Goal: Task Accomplishment & Management: Complete application form

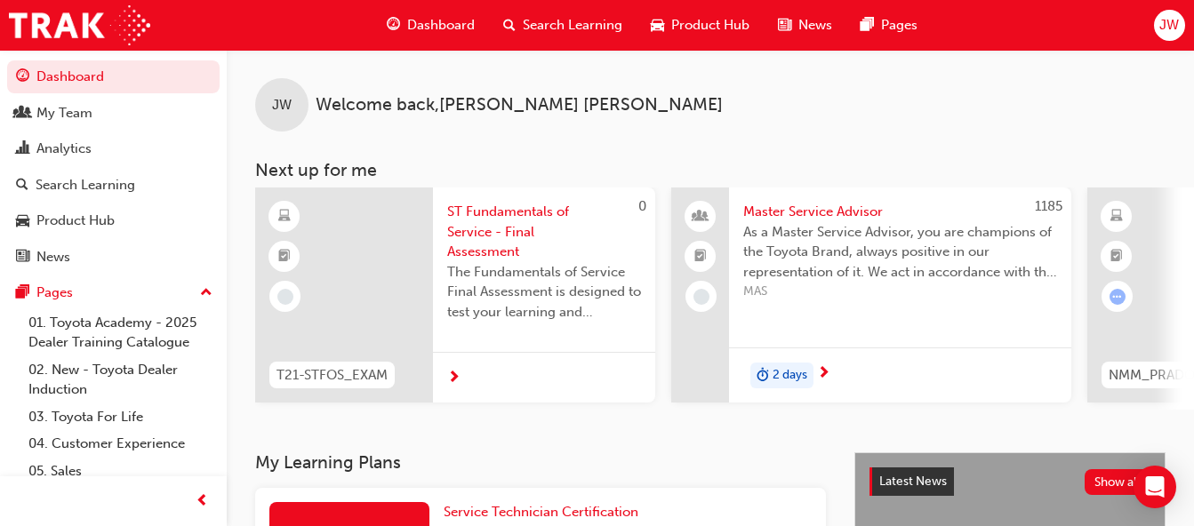
click at [1175, 22] on span "JW" at bounding box center [1169, 25] width 20 height 20
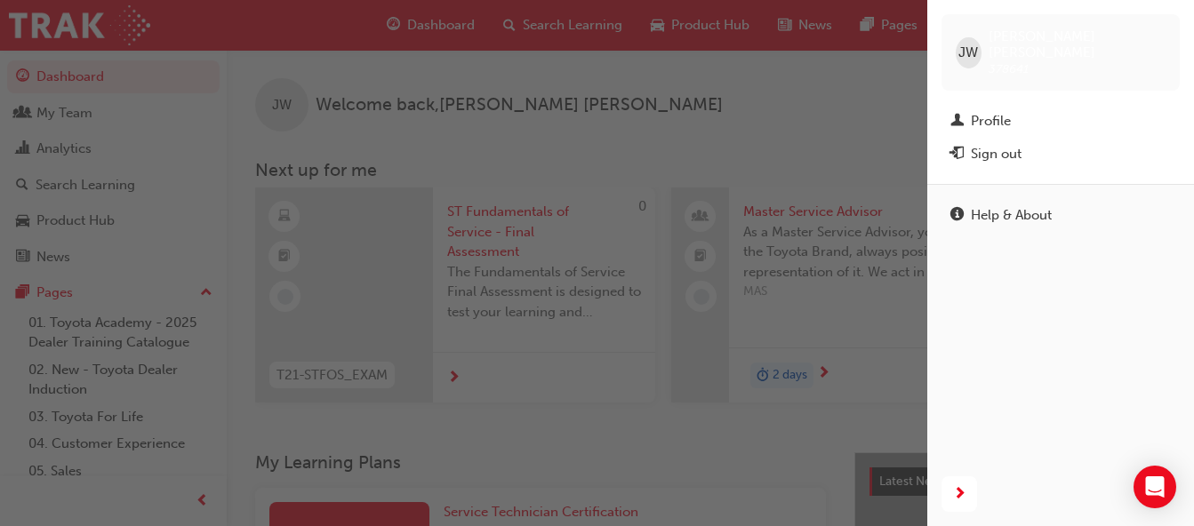
click at [1030, 143] on div "Sign out" at bounding box center [1060, 154] width 220 height 22
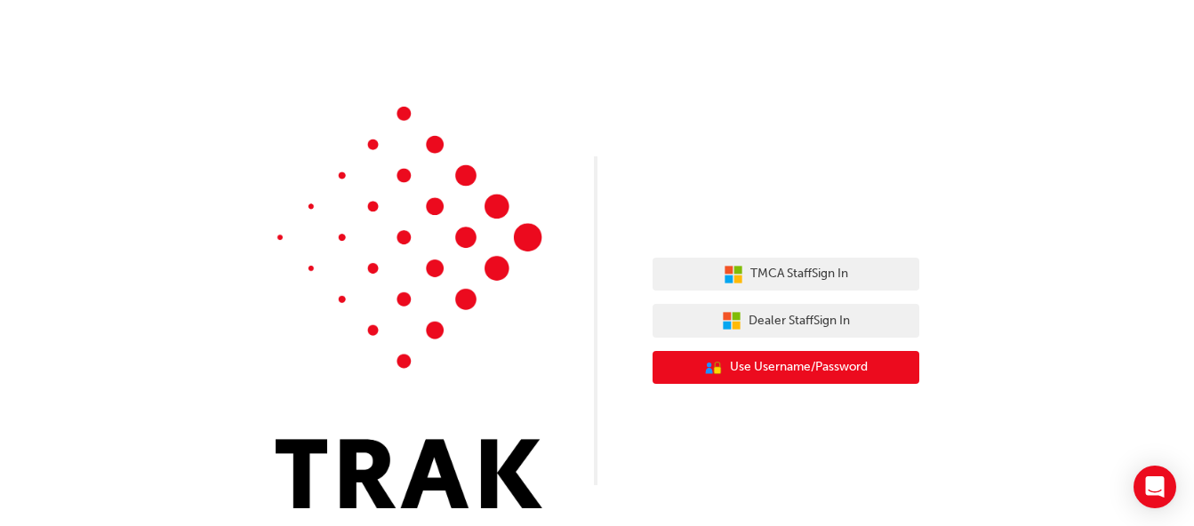
click at [802, 371] on span "Use Username/Password" at bounding box center [799, 367] width 138 height 20
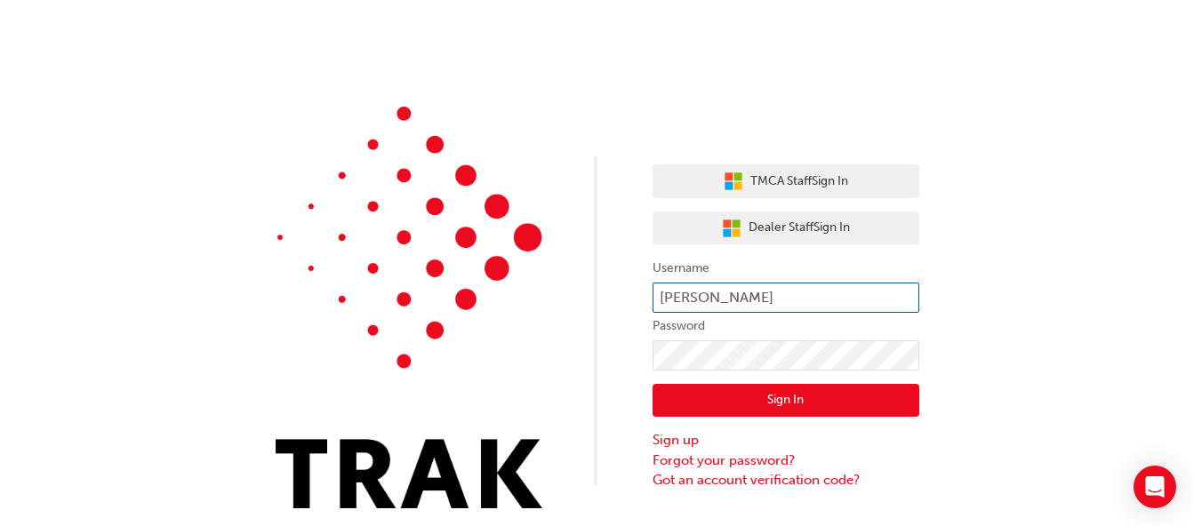
click at [775, 293] on input "henry feliciano" at bounding box center [786, 298] width 267 height 30
type input "h"
type input "j"
type input "christopher appahamy"
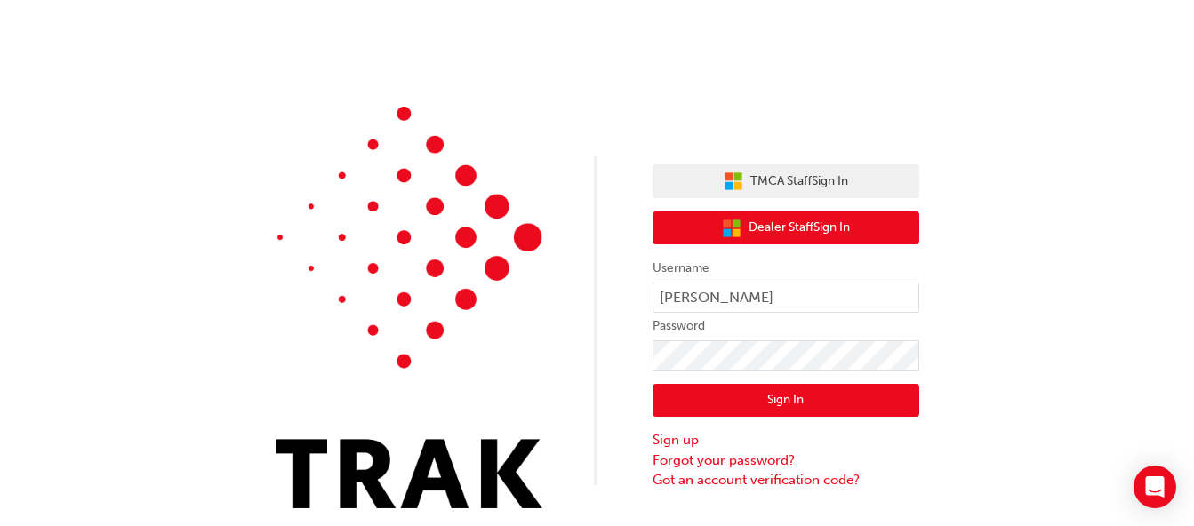
click at [812, 234] on span "Dealer Staff Sign In" at bounding box center [799, 228] width 101 height 20
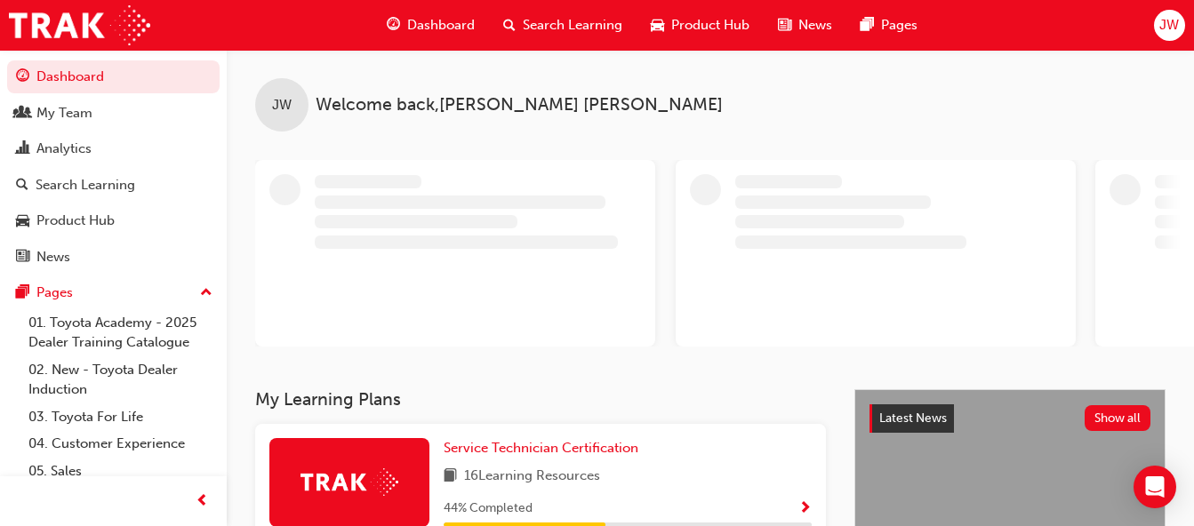
click at [1156, 17] on div "JW" at bounding box center [1169, 25] width 31 height 31
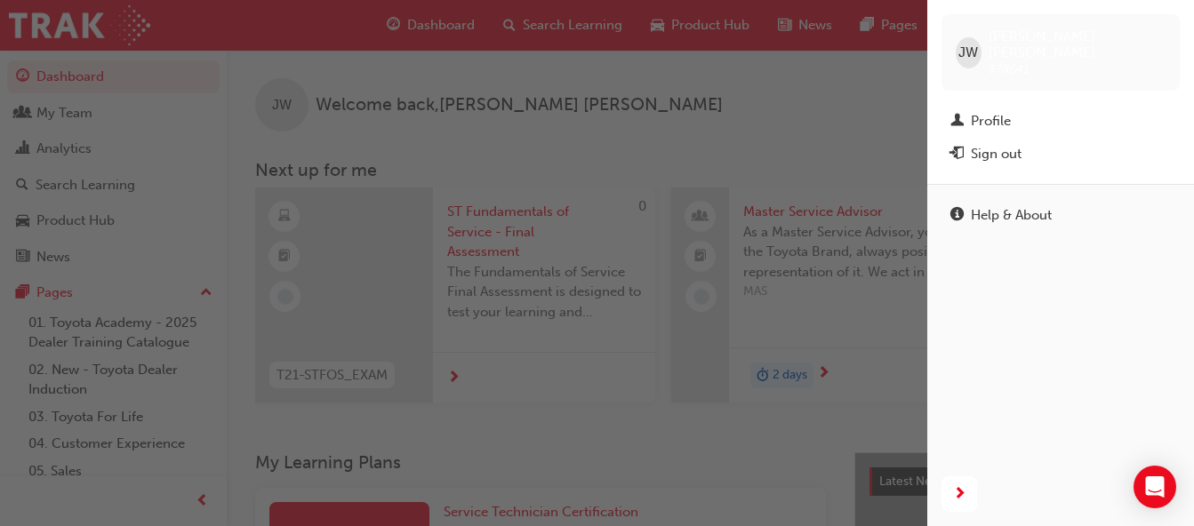
click at [1041, 144] on div "Sign out" at bounding box center [1060, 154] width 220 height 22
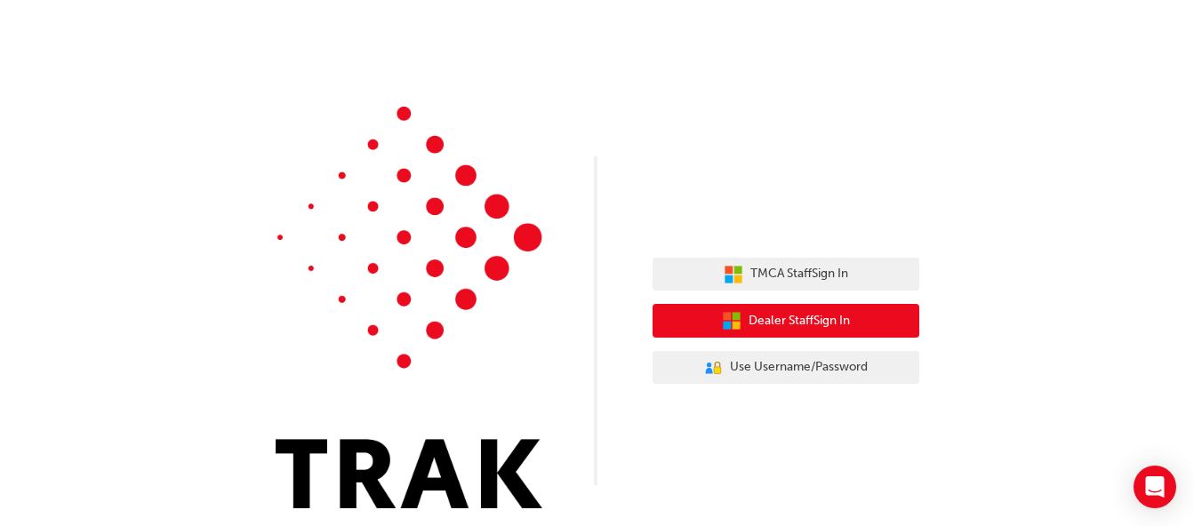
click at [826, 317] on span "Dealer Staff Sign In" at bounding box center [799, 321] width 101 height 20
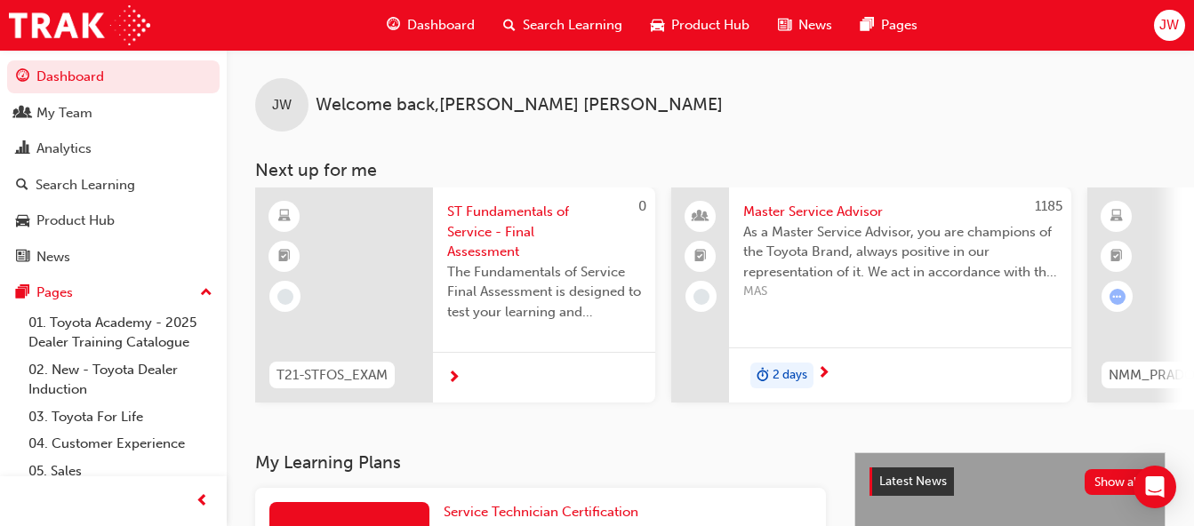
click at [1161, 27] on span "JW" at bounding box center [1169, 25] width 20 height 20
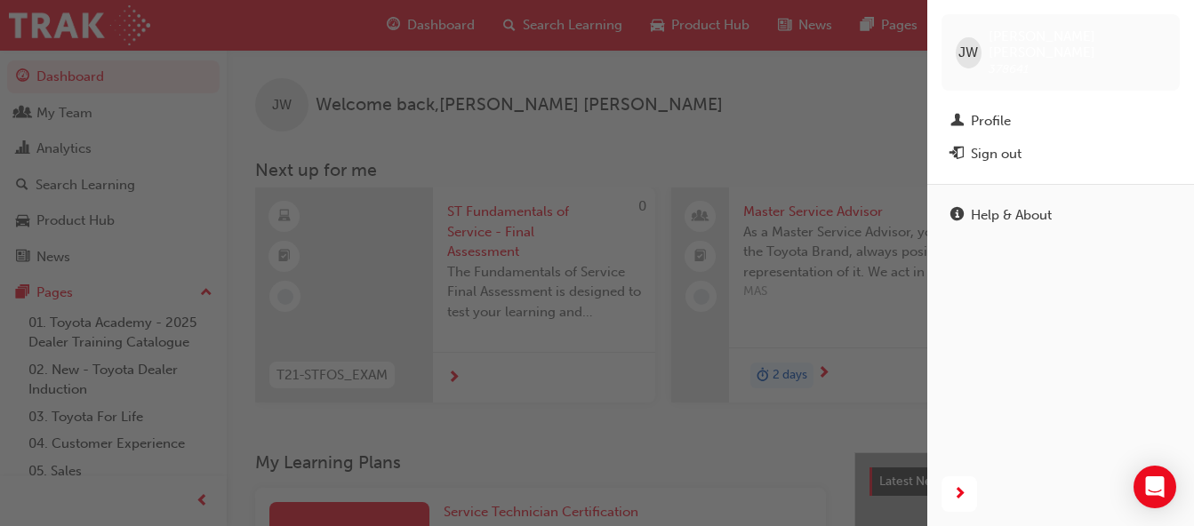
click at [1013, 144] on div "Sign out" at bounding box center [996, 154] width 51 height 20
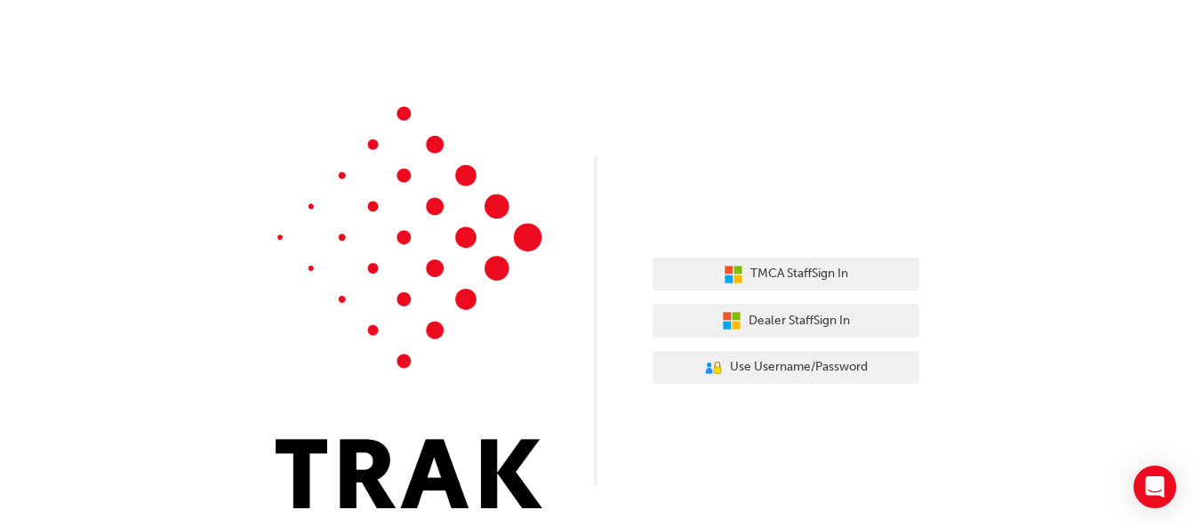
scroll to position [9, 0]
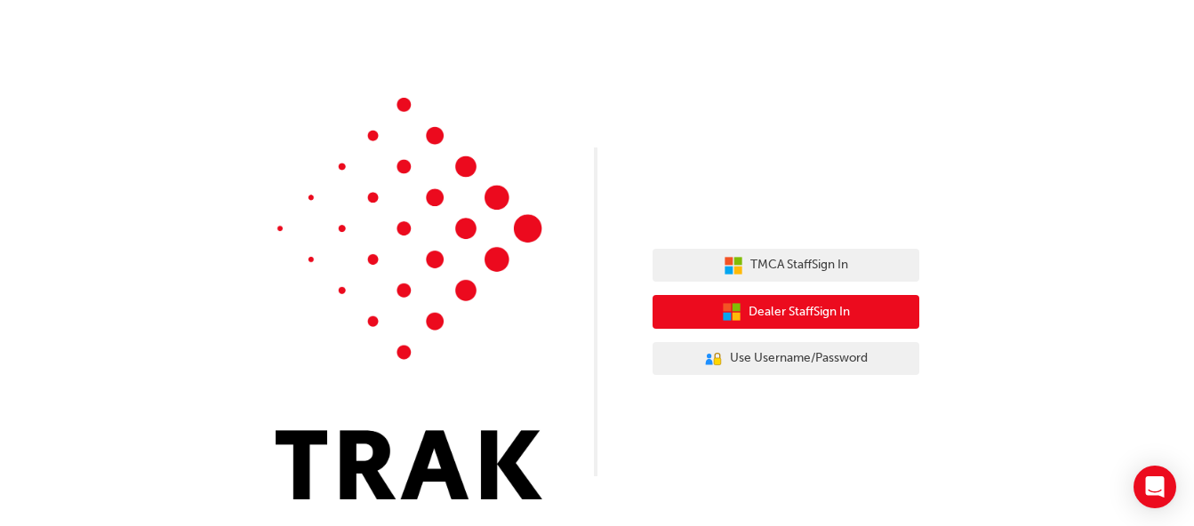
click at [782, 310] on span "Dealer Staff Sign In" at bounding box center [799, 312] width 101 height 20
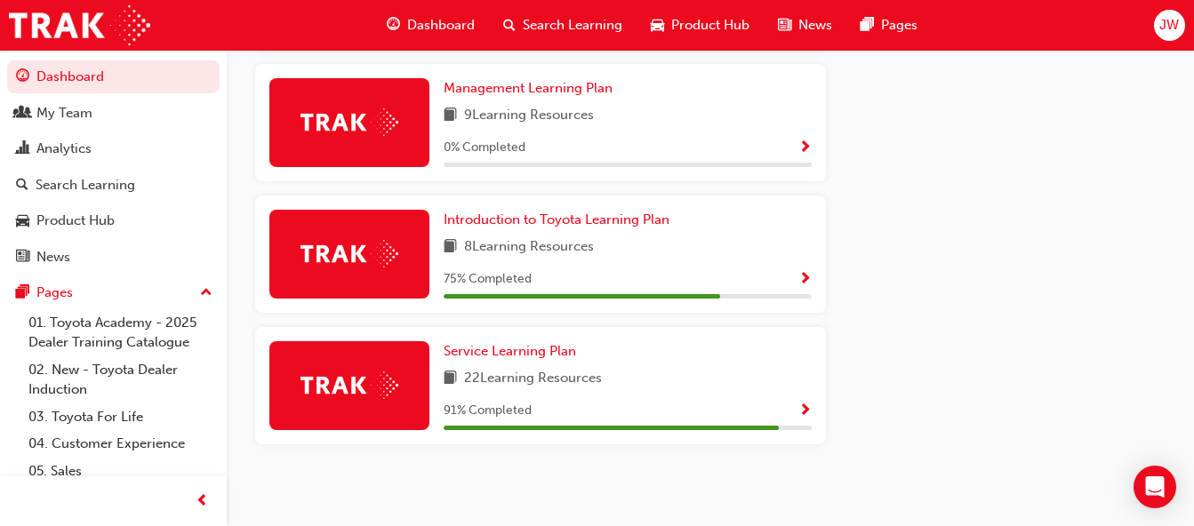
scroll to position [1489, 0]
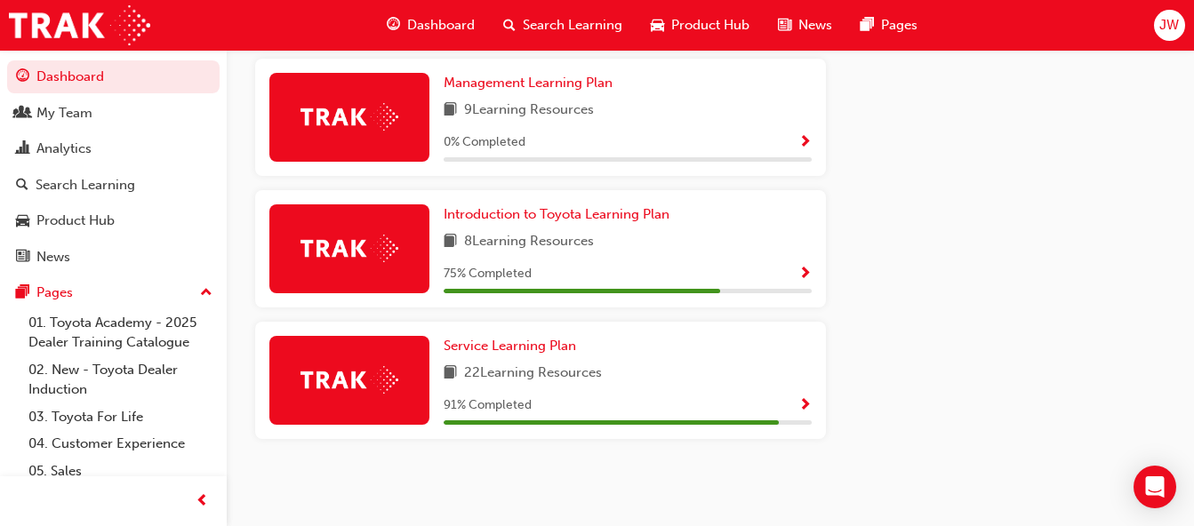
click at [1167, 16] on span "JW" at bounding box center [1169, 25] width 20 height 20
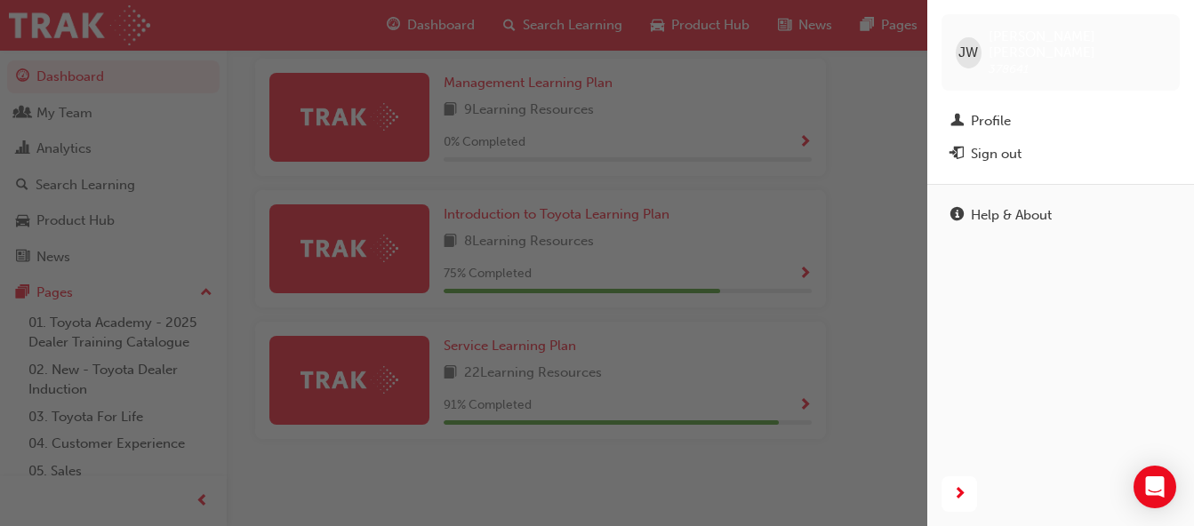
click at [1059, 143] on div "Sign out" at bounding box center [1060, 154] width 220 height 22
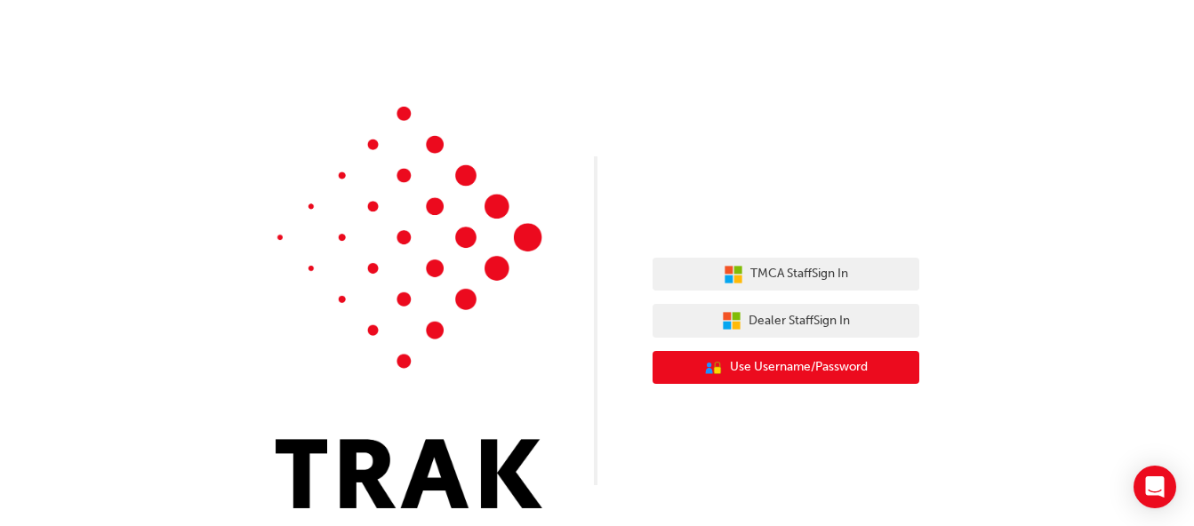
click at [805, 369] on span "Use Username/Password" at bounding box center [799, 367] width 138 height 20
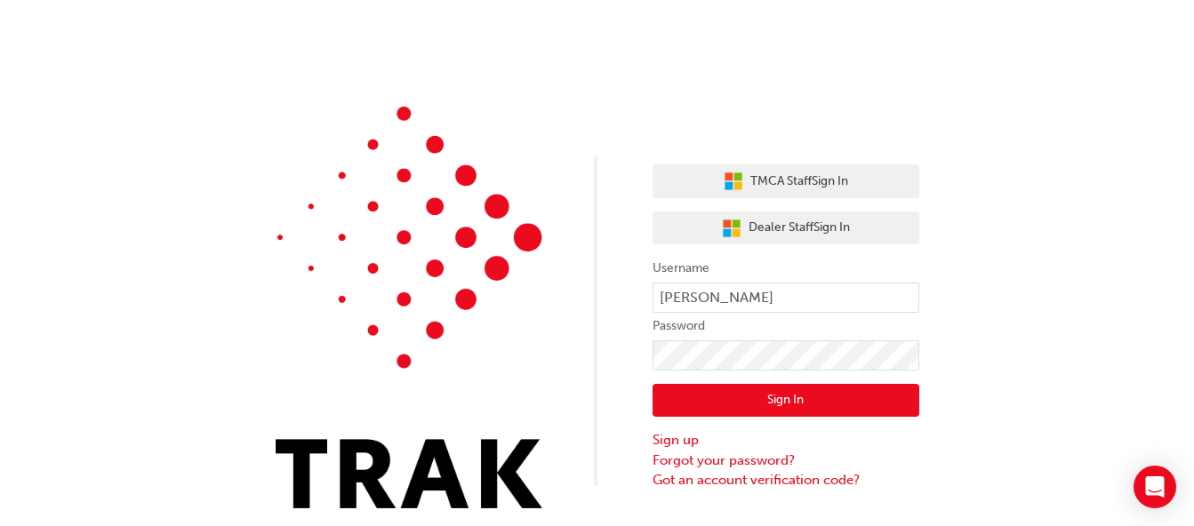
click at [1058, 384] on div "TMCA Staff Sign In Dealer Staff Sign In Username [PERSON_NAME] Password Sign In…" at bounding box center [597, 267] width 1194 height 535
click at [501, 97] on div "TMCA Staff Sign In Dealer Staff Sign In Username [PERSON_NAME] Password Sign In…" at bounding box center [597, 267] width 1194 height 535
click at [248, 181] on div "TMCA Staff Sign In Dealer Staff Sign In Username [PERSON_NAME] Password Sign In…" at bounding box center [597, 267] width 1194 height 535
click at [790, 293] on input "[PERSON_NAME]" at bounding box center [786, 298] width 267 height 30
type input "h"
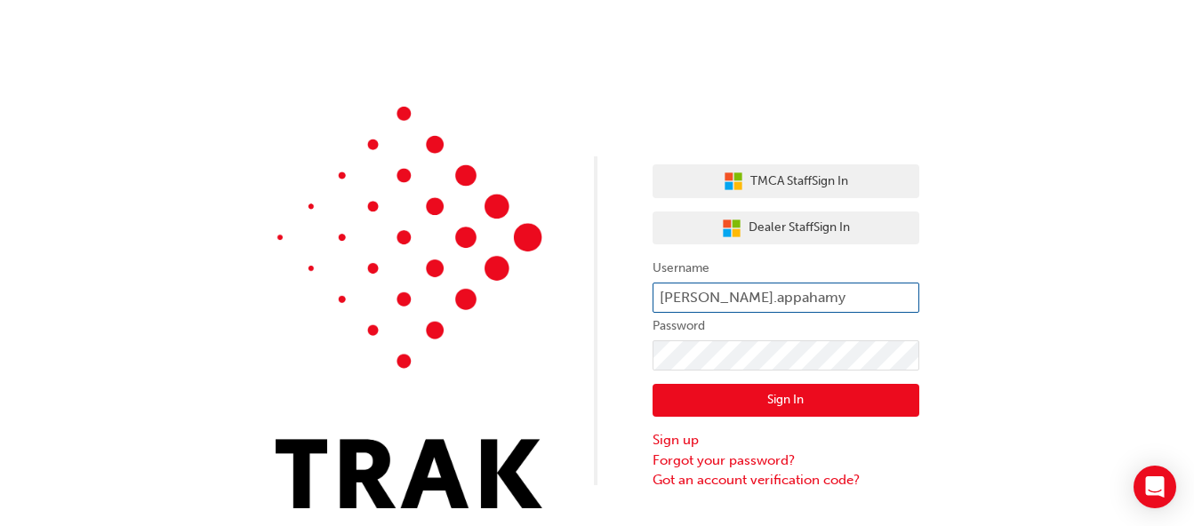
type input "christopher.appahamy"
click at [809, 399] on button "Sign In" at bounding box center [786, 401] width 267 height 34
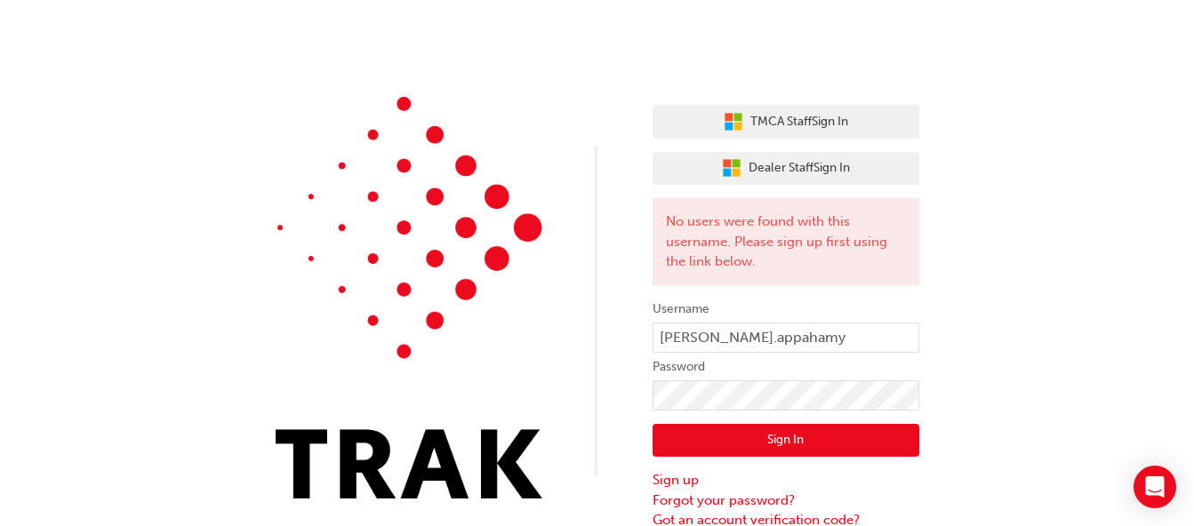
scroll to position [20, 0]
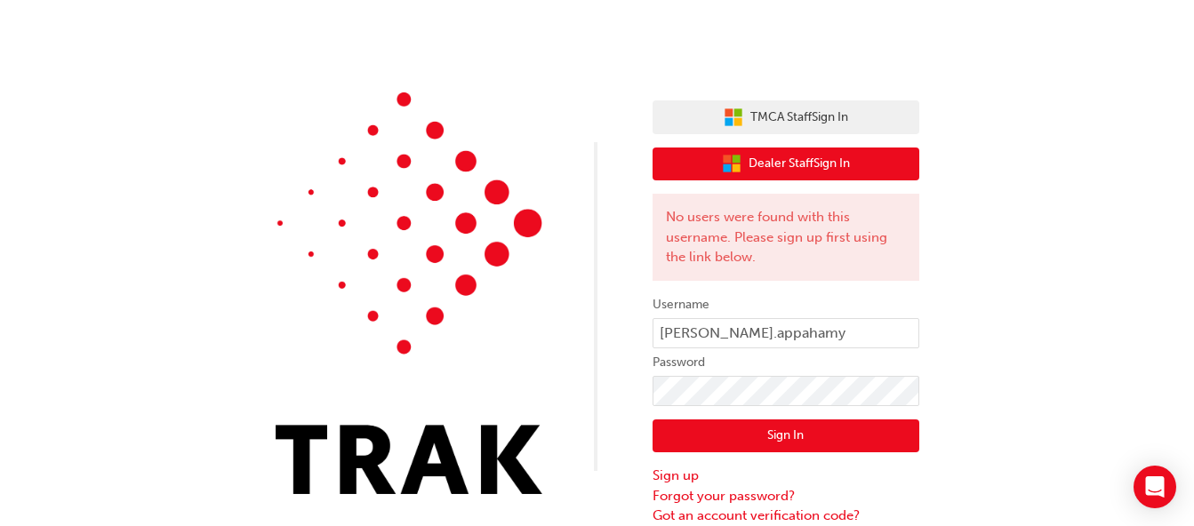
click at [836, 164] on span "Dealer Staff Sign In" at bounding box center [799, 164] width 101 height 20
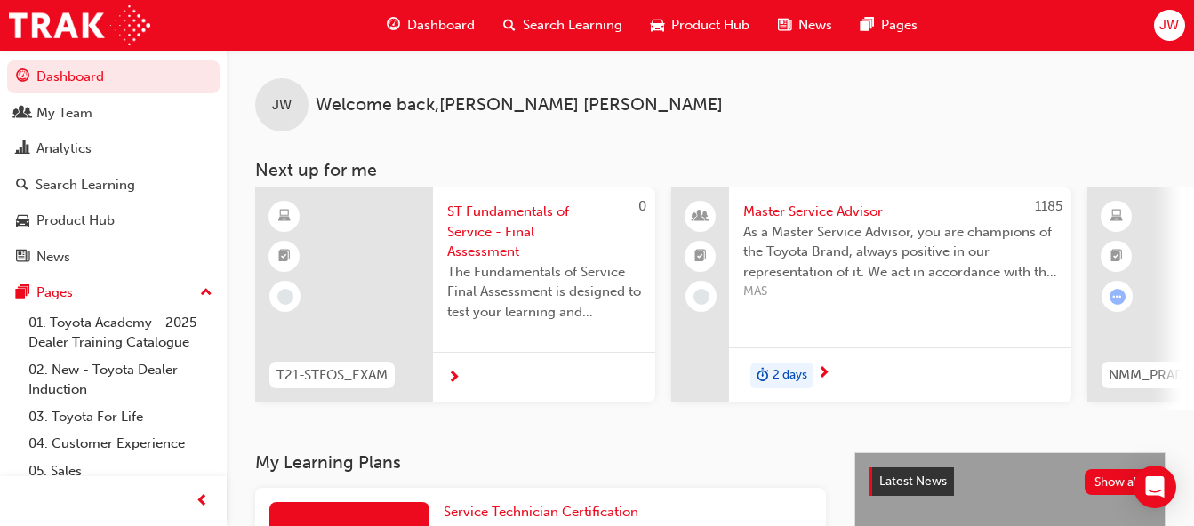
click at [1174, 15] on span "JW" at bounding box center [1169, 25] width 20 height 20
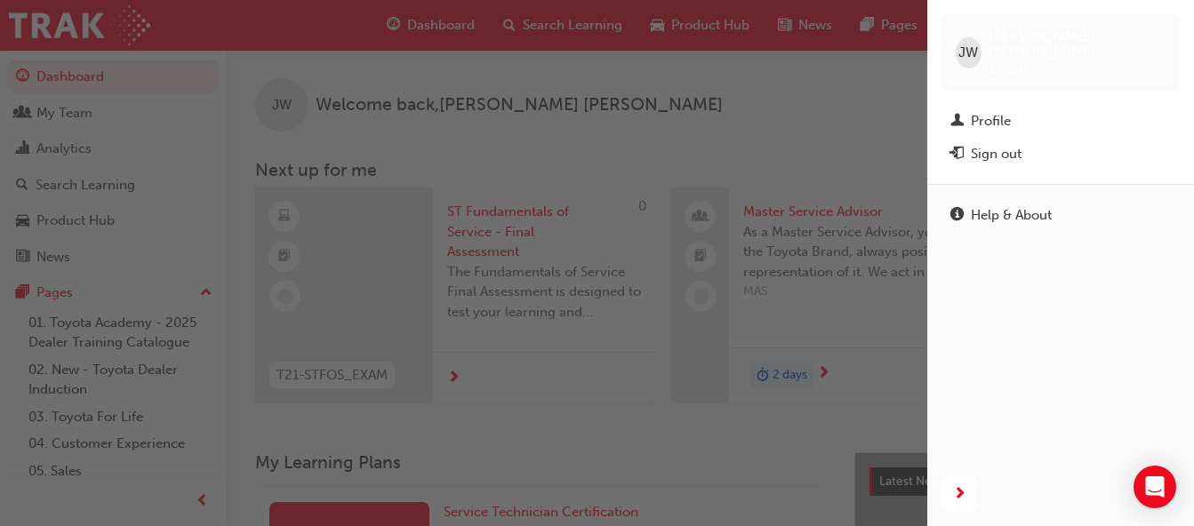
click at [996, 144] on div "Sign out" at bounding box center [996, 154] width 51 height 20
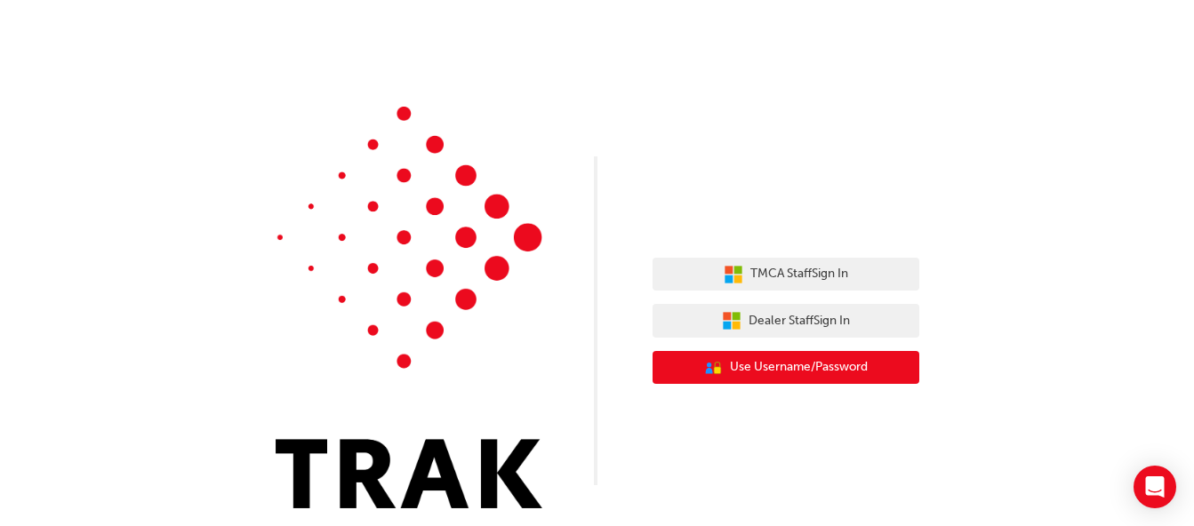
click at [765, 360] on span "Use Username/Password" at bounding box center [799, 367] width 138 height 20
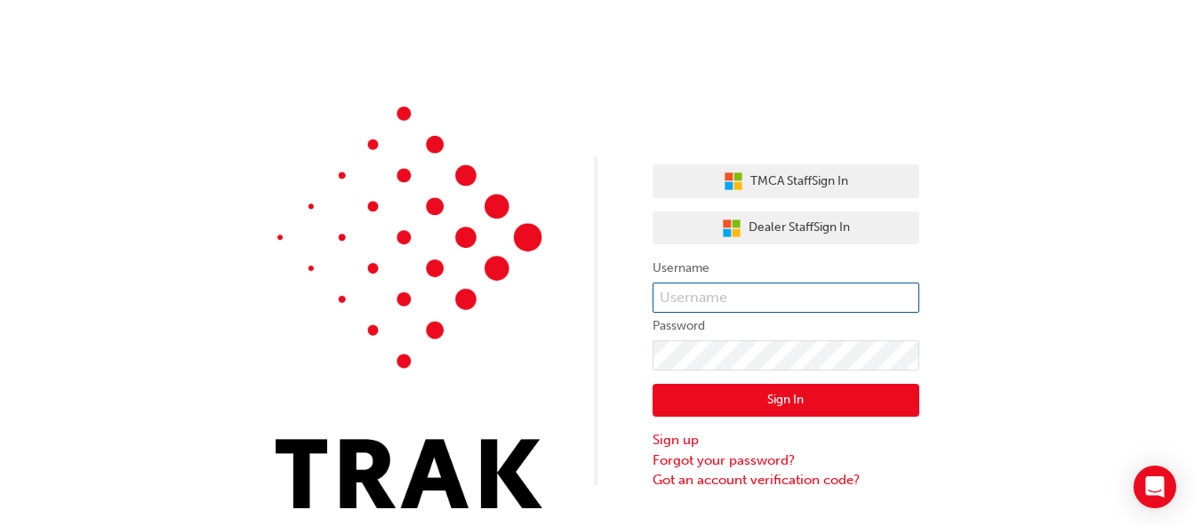
type input "henry feliciano"
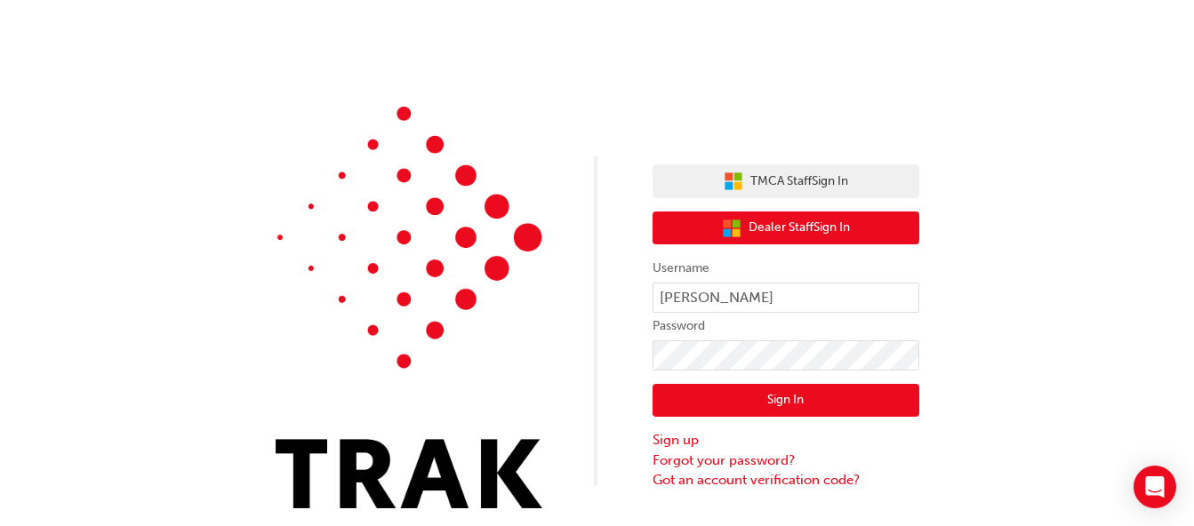
click at [804, 227] on span "Dealer Staff Sign In" at bounding box center [799, 228] width 101 height 20
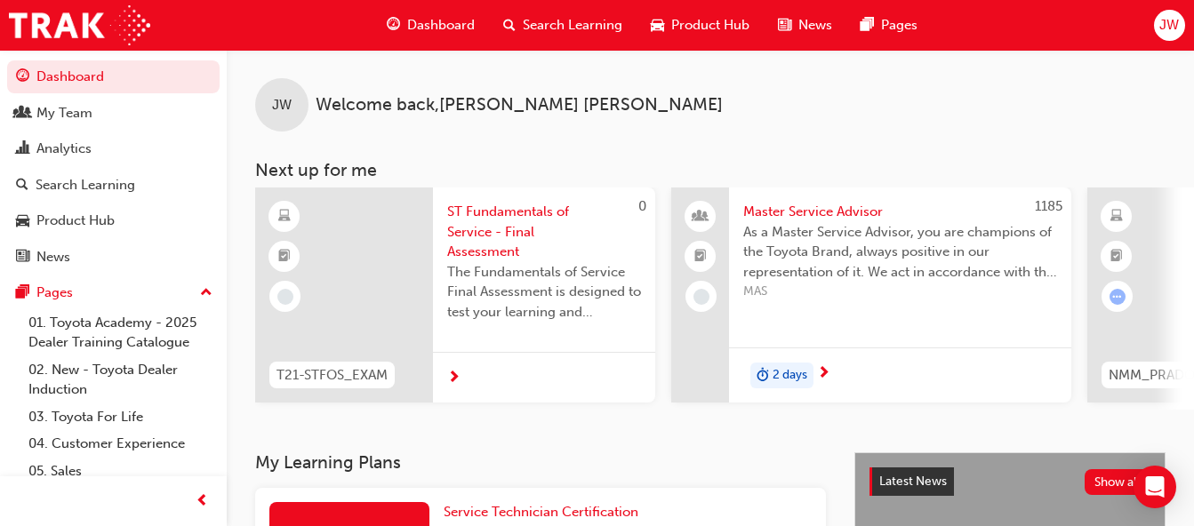
click at [1160, 26] on span "JW" at bounding box center [1169, 25] width 20 height 20
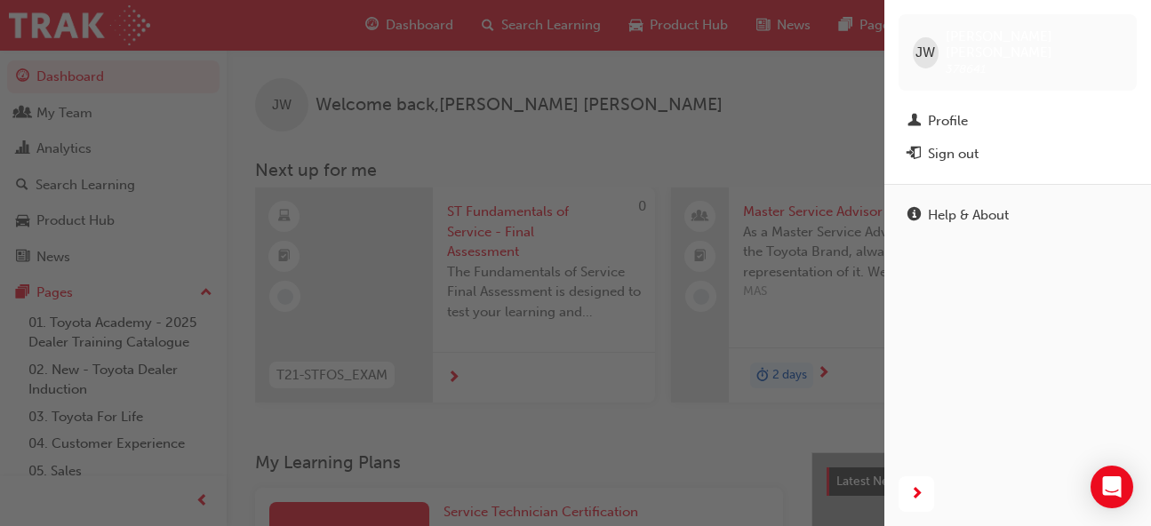
click at [1051, 143] on div "Sign out" at bounding box center [1018, 154] width 220 height 22
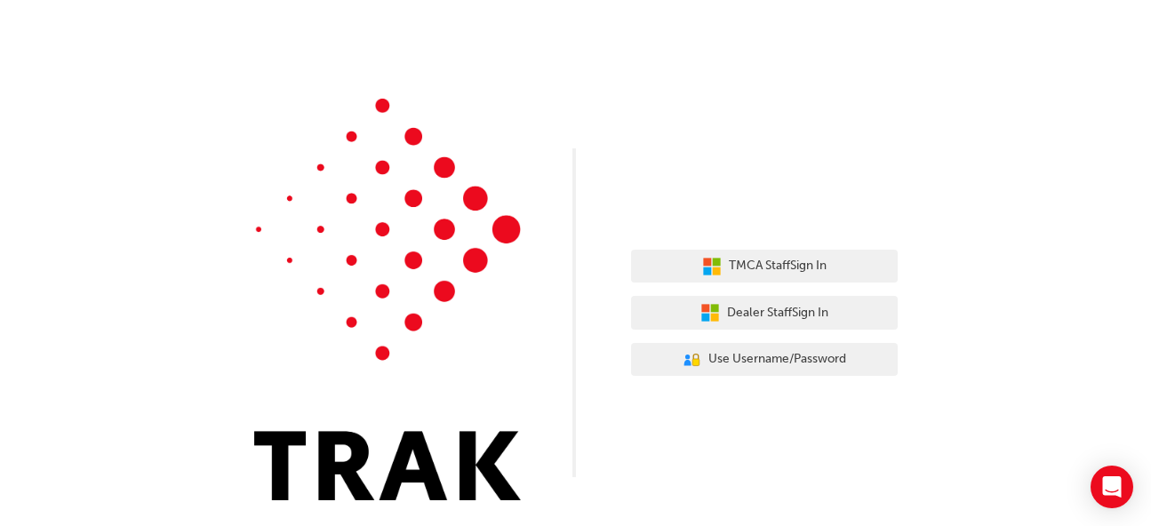
scroll to position [9, 0]
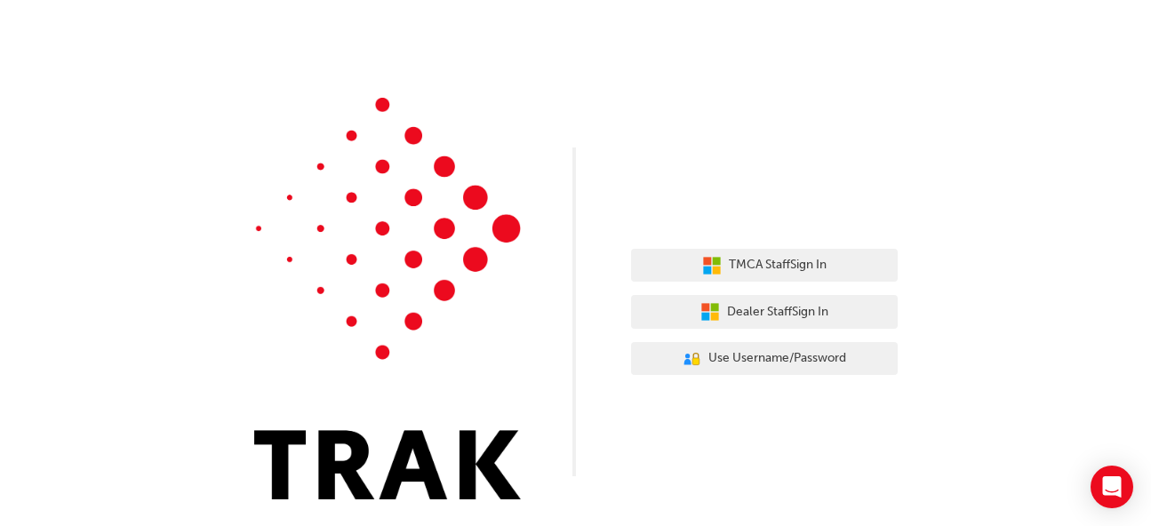
click at [973, 305] on div "TMCA Staff Sign In Dealer Staff Sign In User Authentication Icon - Blue Person,…" at bounding box center [575, 258] width 1151 height 535
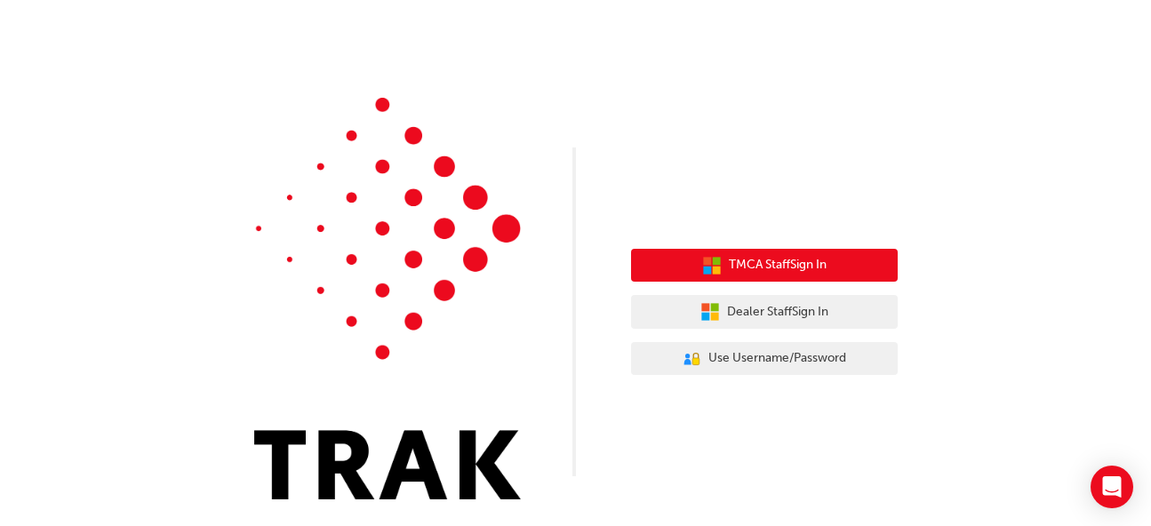
click at [784, 263] on span "TMCA Staff Sign In" at bounding box center [778, 265] width 98 height 20
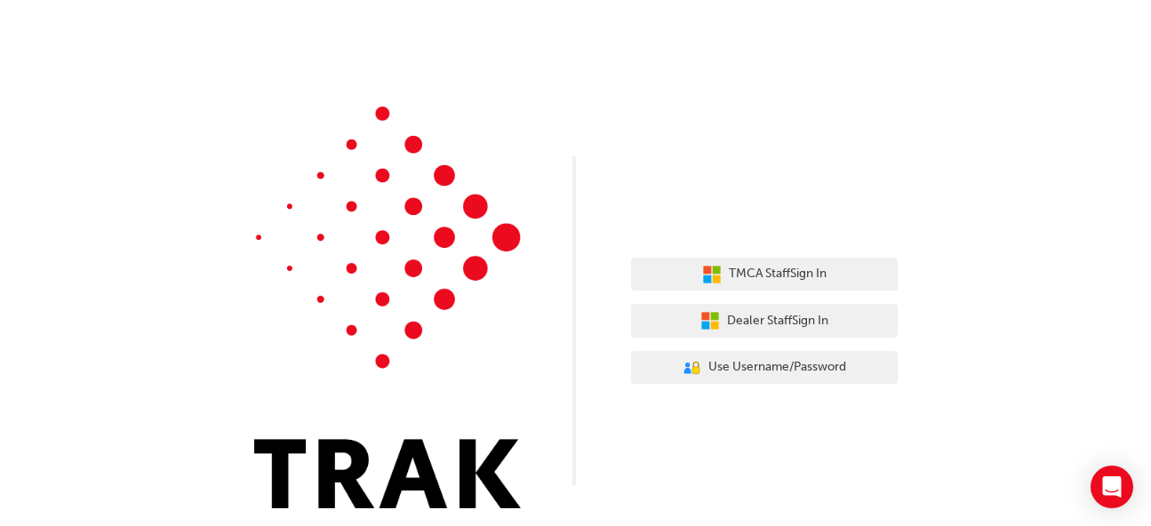
scroll to position [9, 0]
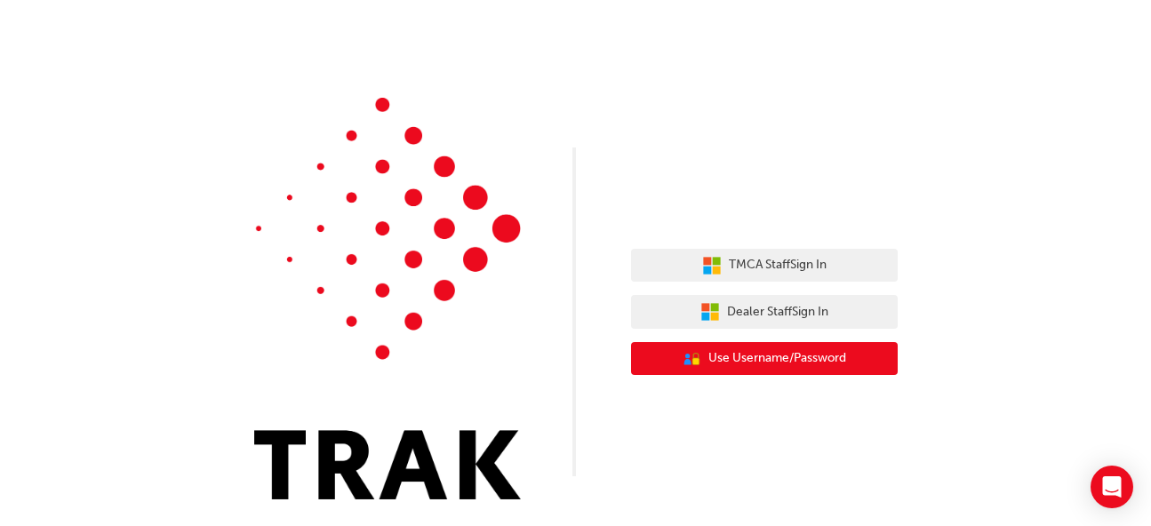
click at [744, 354] on span "Use Username/Password" at bounding box center [778, 359] width 138 height 20
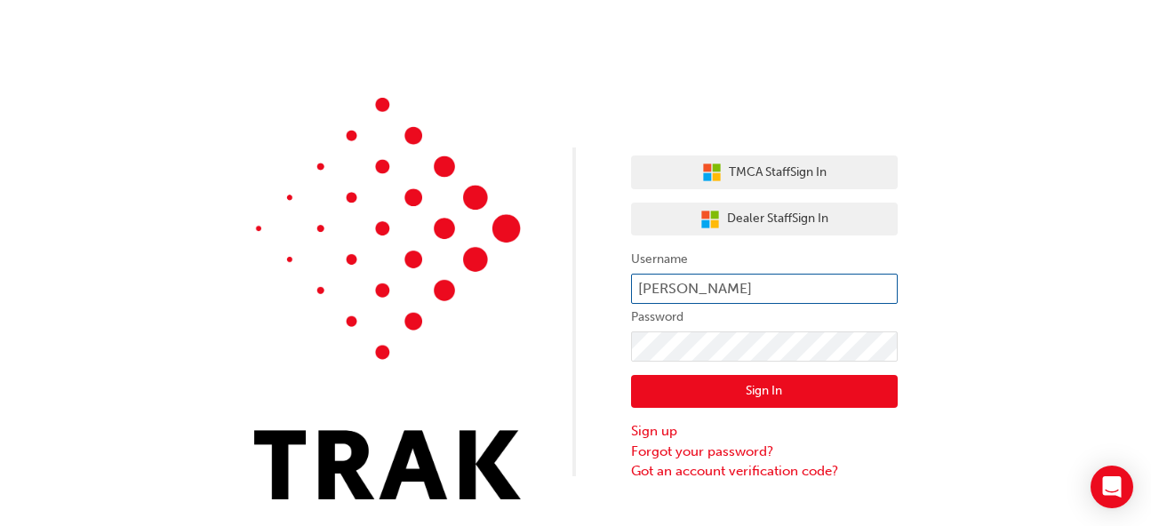
click at [750, 279] on input "[PERSON_NAME]" at bounding box center [764, 289] width 267 height 30
type input "h"
type input "[PERSON_NAME].appahamy"
click at [769, 398] on button "Sign In" at bounding box center [764, 392] width 267 height 34
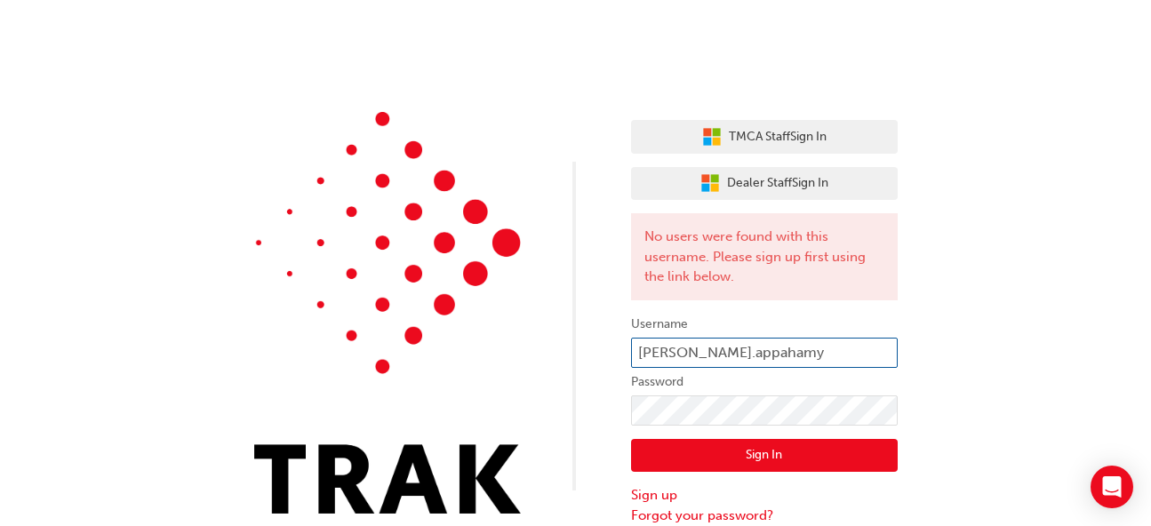
click at [646, 353] on input "christopher.appahamy" at bounding box center [764, 353] width 267 height 30
type input "Christopher.appahamy"
click at [771, 453] on button "Sign In" at bounding box center [764, 456] width 267 height 34
click at [784, 450] on button "Sign In" at bounding box center [764, 456] width 267 height 34
click at [731, 351] on input "Christopher.appahamy" at bounding box center [764, 353] width 267 height 30
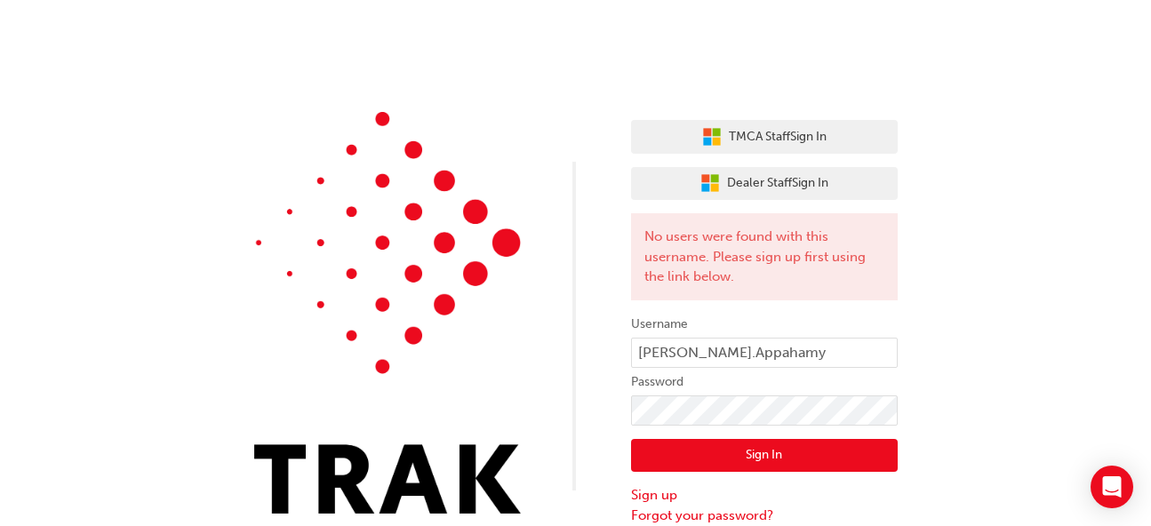
type input "Christopher.Appahamy"
click at [766, 453] on button "Sign In" at bounding box center [764, 456] width 267 height 34
click at [777, 464] on button "Sign In" at bounding box center [764, 456] width 267 height 34
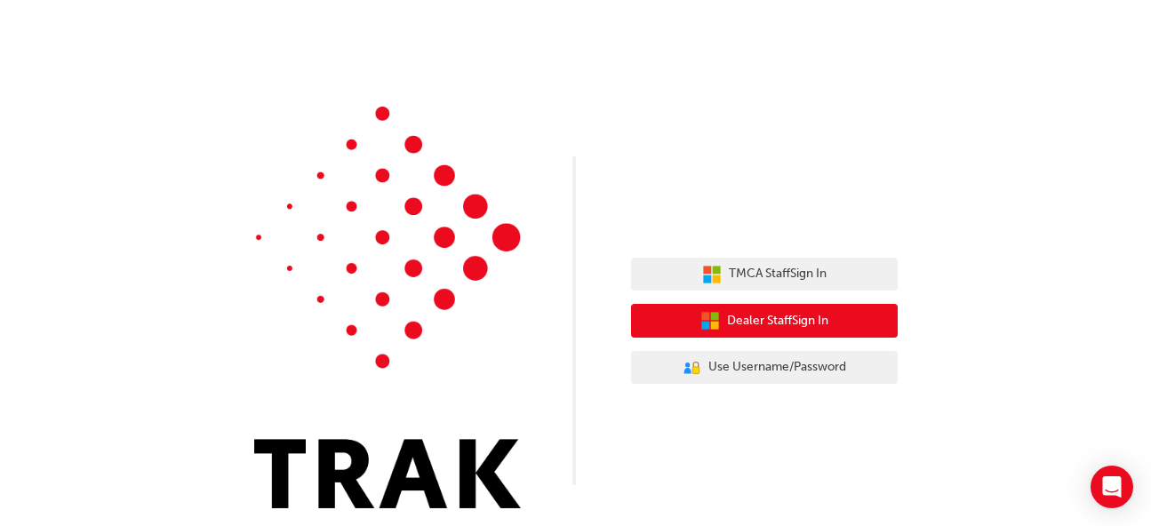
click at [770, 325] on span "Dealer Staff Sign In" at bounding box center [777, 321] width 101 height 20
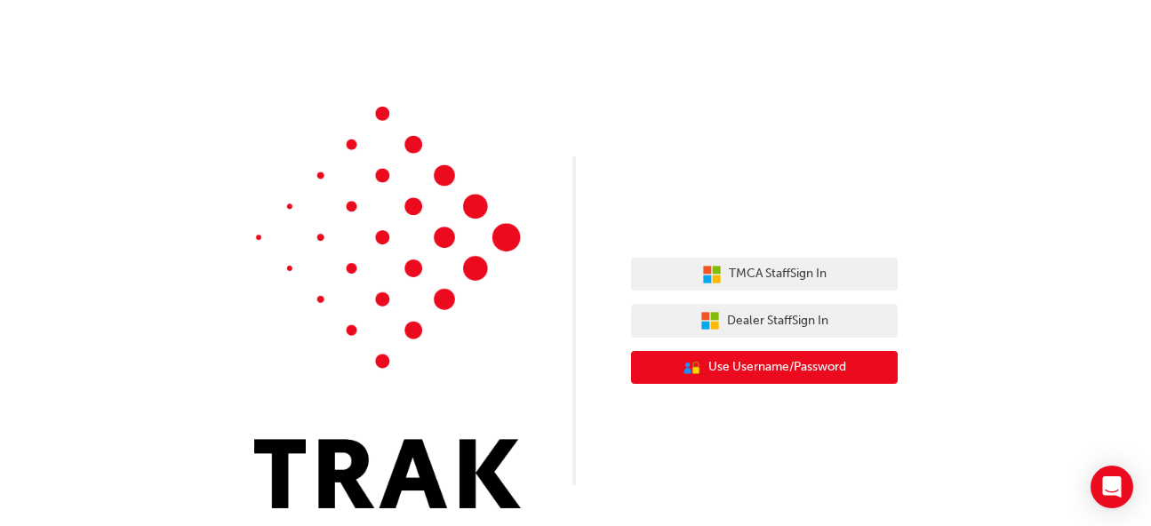
click at [758, 357] on button "User Authentication Icon - Blue Person, Gold Lock Use Username/Password" at bounding box center [764, 368] width 267 height 34
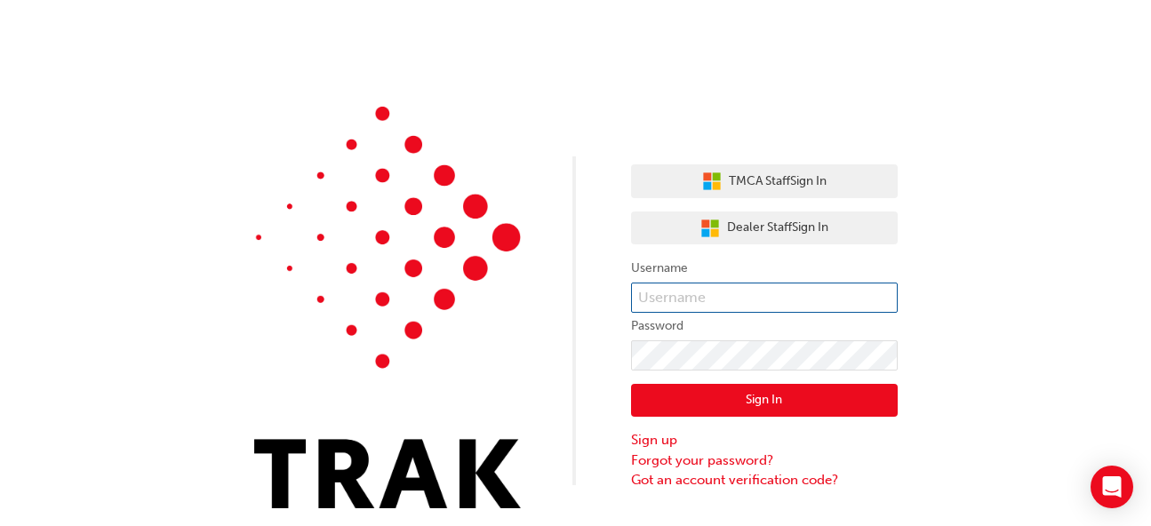
type input "[PERSON_NAME].Appahamy"
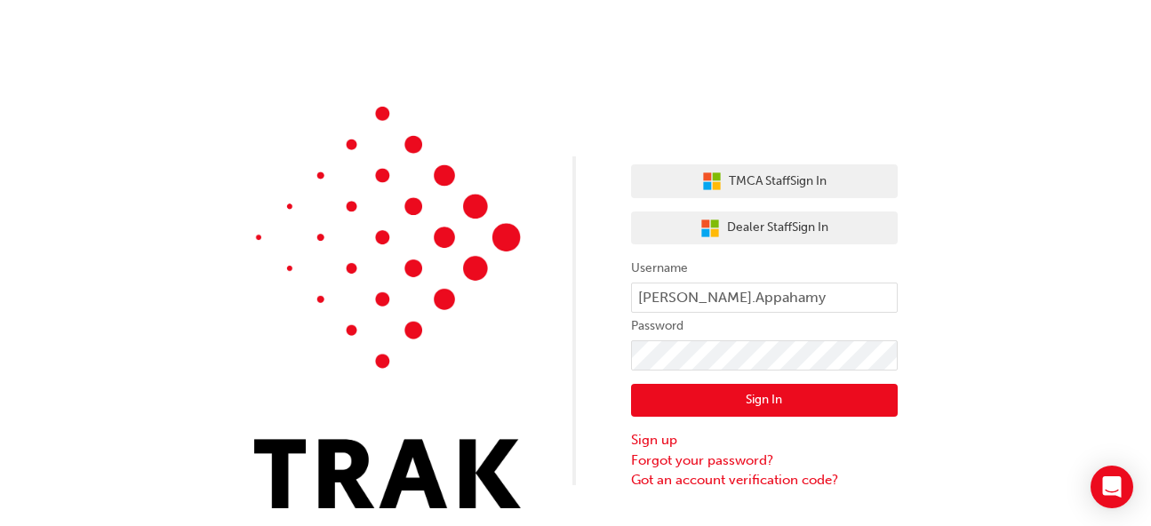
click at [764, 403] on button "Sign In" at bounding box center [764, 401] width 267 height 34
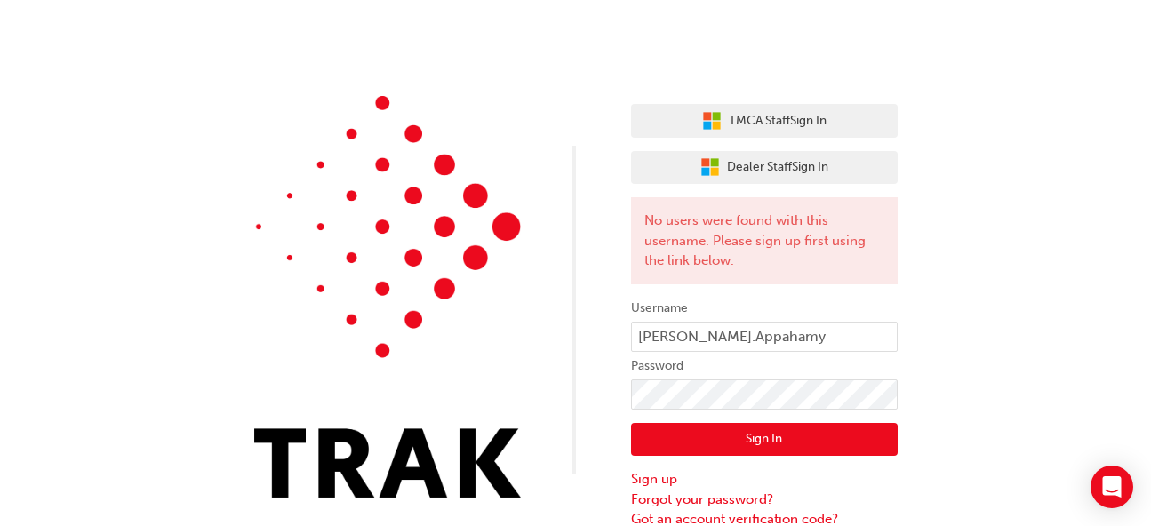
scroll to position [20, 0]
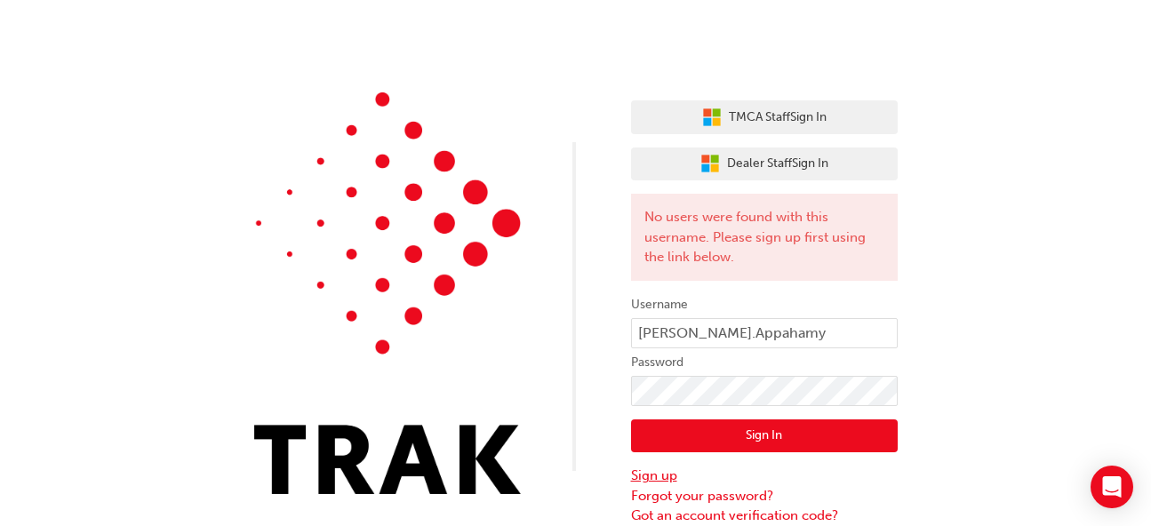
click at [665, 474] on link "Sign up" at bounding box center [764, 476] width 267 height 20
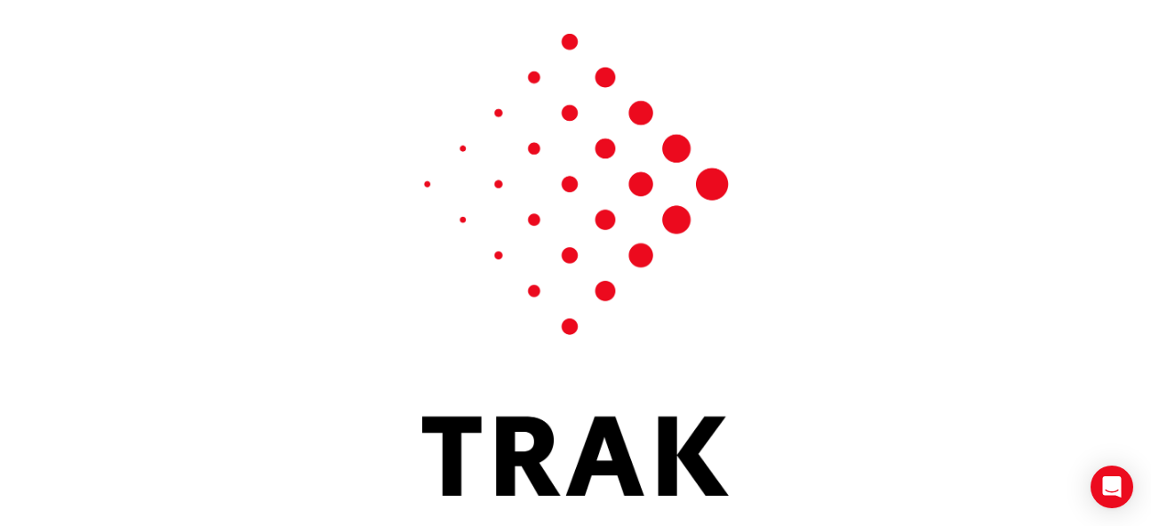
scroll to position [60, 0]
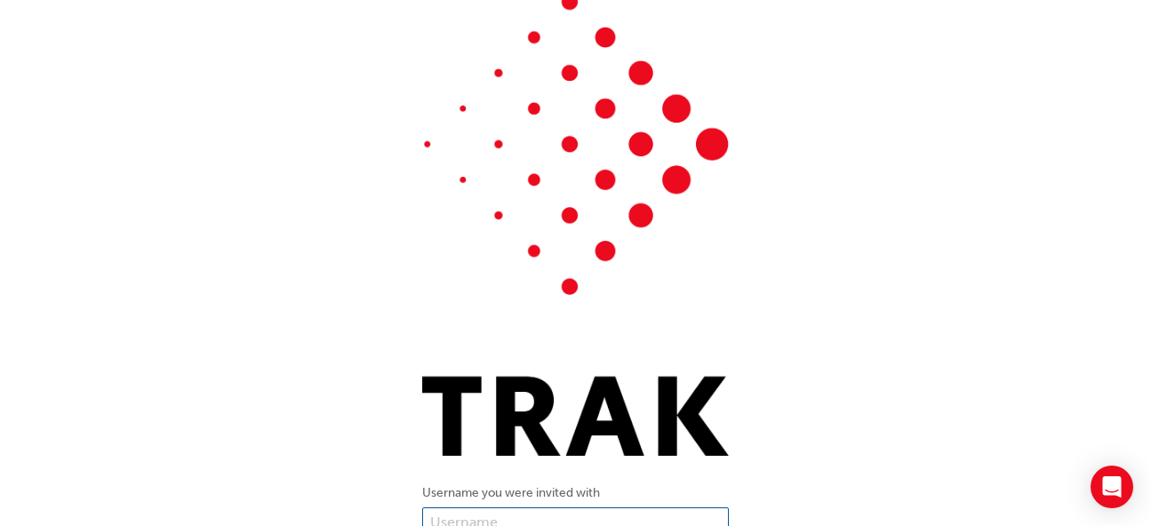
type input "Christopher.Appahamy"
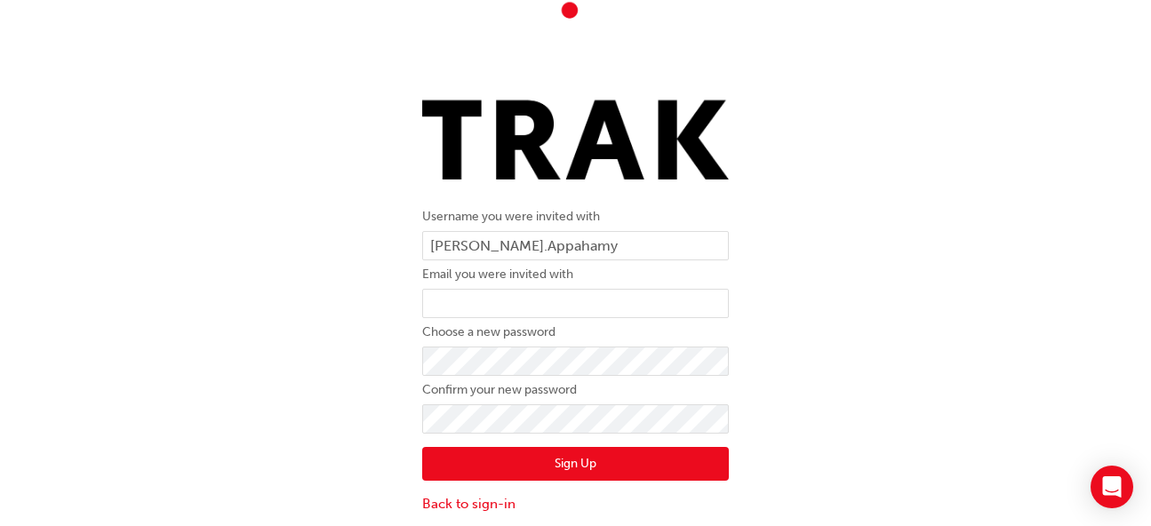
scroll to position [337, 0]
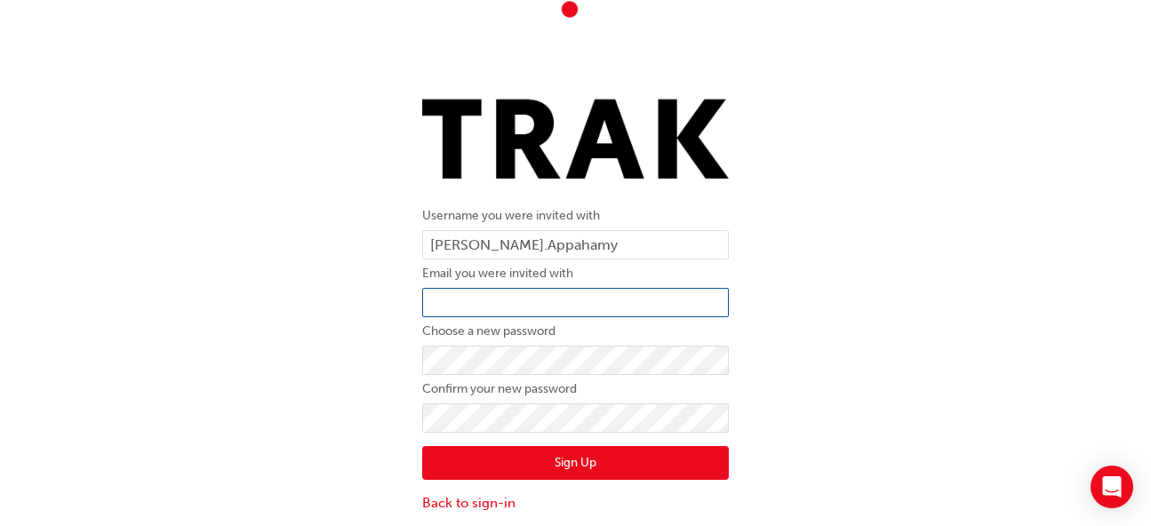
click at [528, 303] on input "email" at bounding box center [575, 303] width 307 height 30
type input "jagathchristopher@gmail.com"
click at [580, 461] on button "Sign Up" at bounding box center [575, 463] width 307 height 34
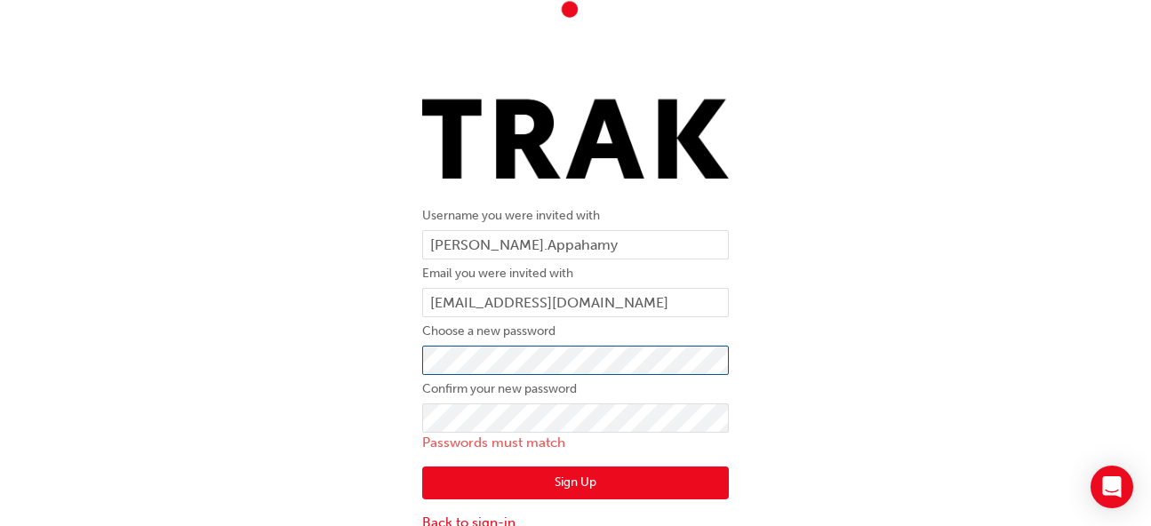
click at [381, 357] on div "Username you were invited with Christopher.Appahamy Email you were invited with…" at bounding box center [575, 125] width 1151 height 844
click at [289, 378] on div "Username you were invited with Christopher.Appahamy Email you were invited with…" at bounding box center [575, 125] width 1151 height 844
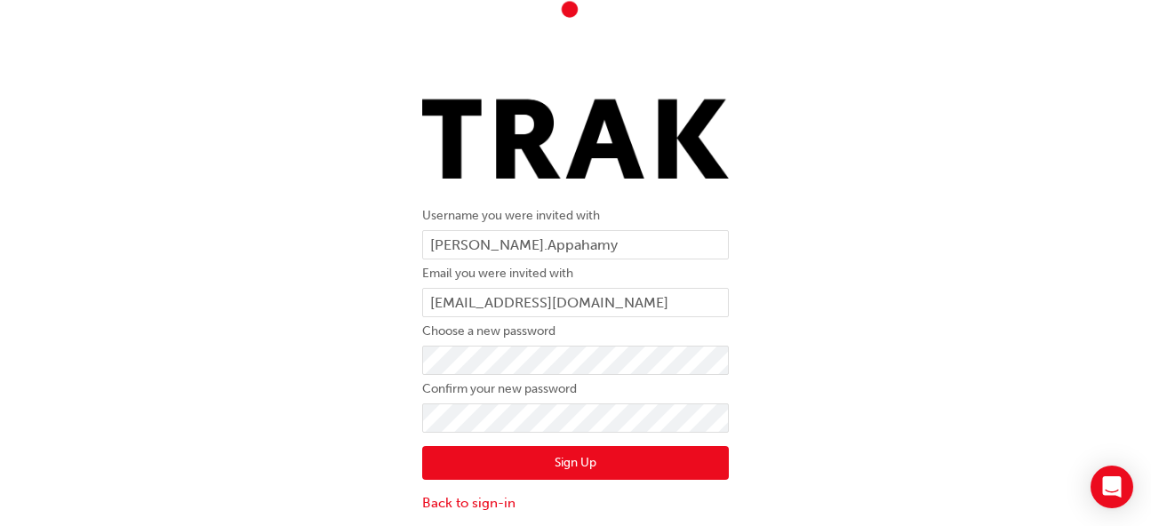
click at [603, 461] on button "Sign Up" at bounding box center [575, 463] width 307 height 34
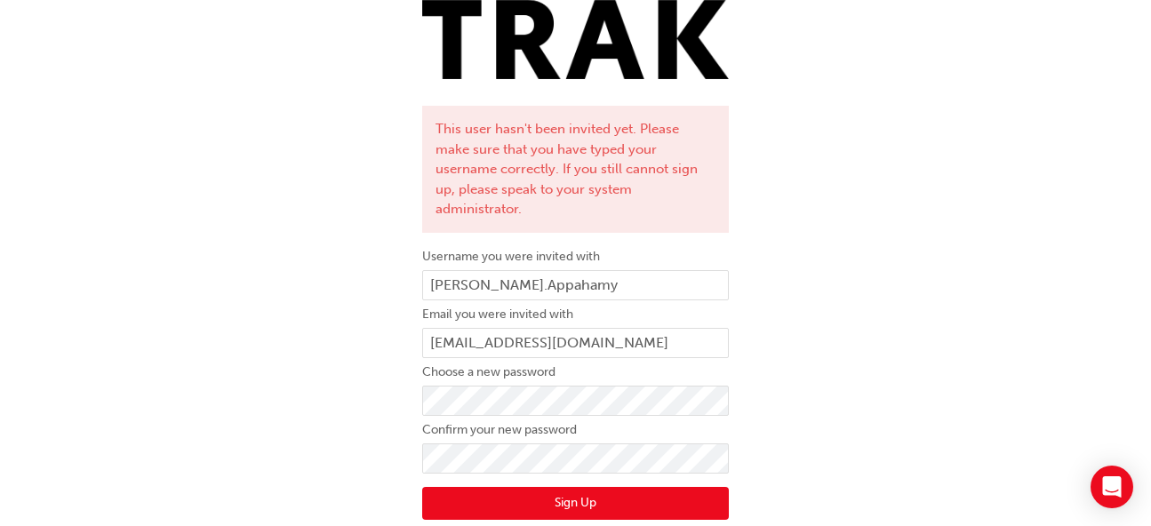
scroll to position [457, 0]
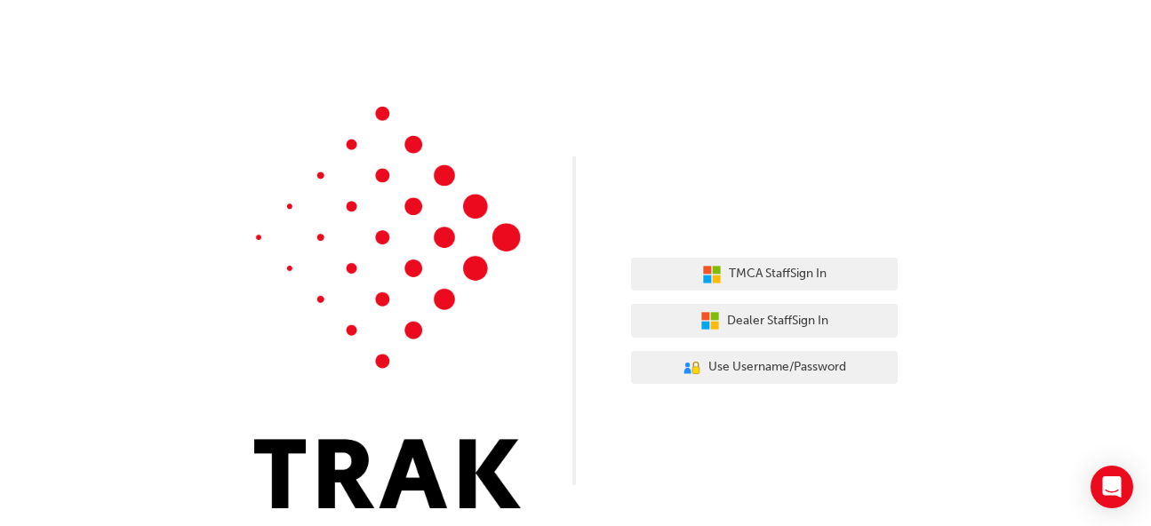
click at [540, 76] on div "TMCA Staff Sign In Dealer Staff Sign In User Authentication Icon - Blue Person,…" at bounding box center [575, 267] width 1151 height 535
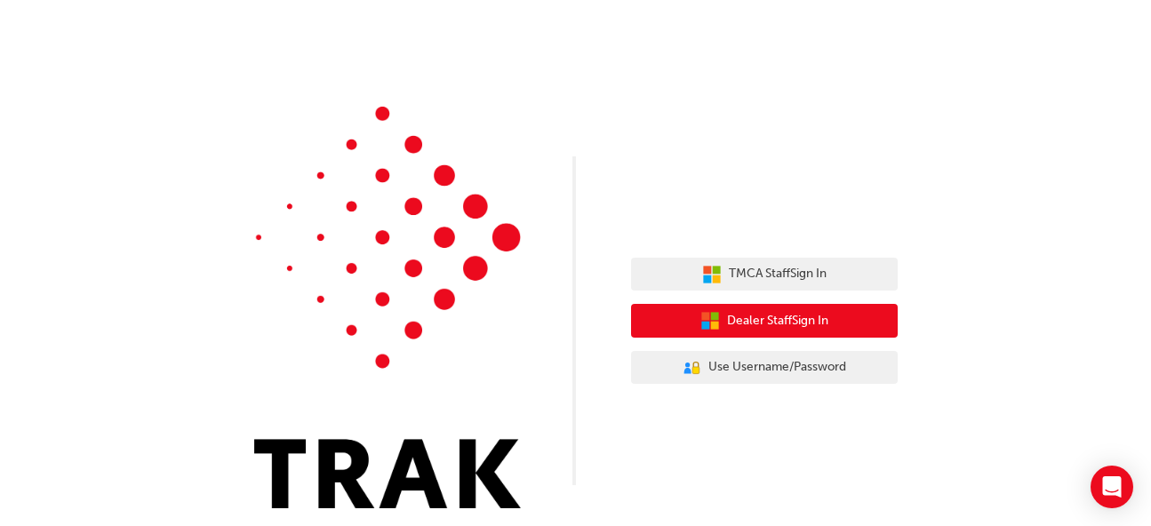
click at [771, 318] on span "Dealer Staff Sign In" at bounding box center [777, 321] width 101 height 20
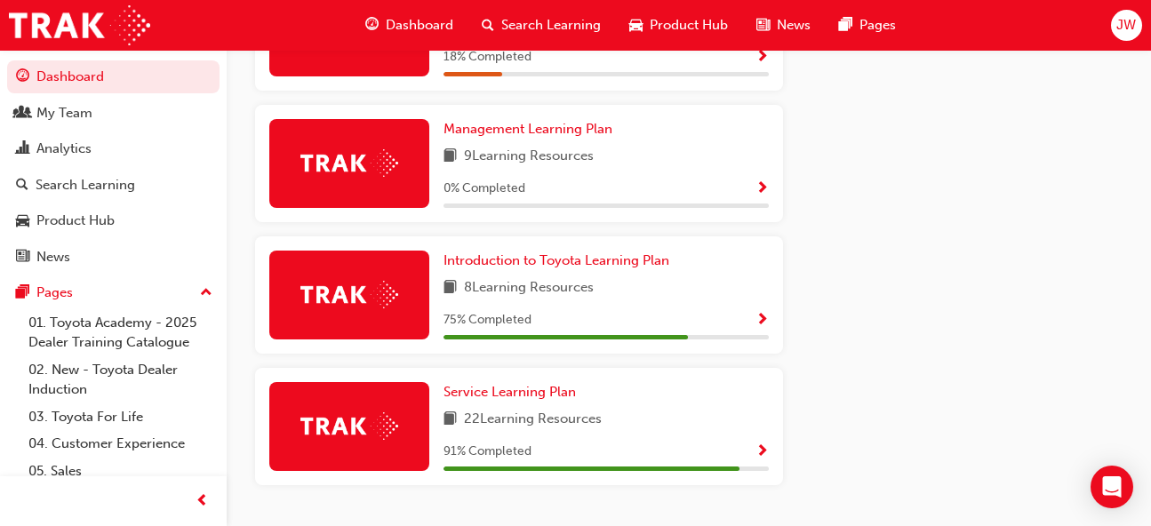
scroll to position [1489, 0]
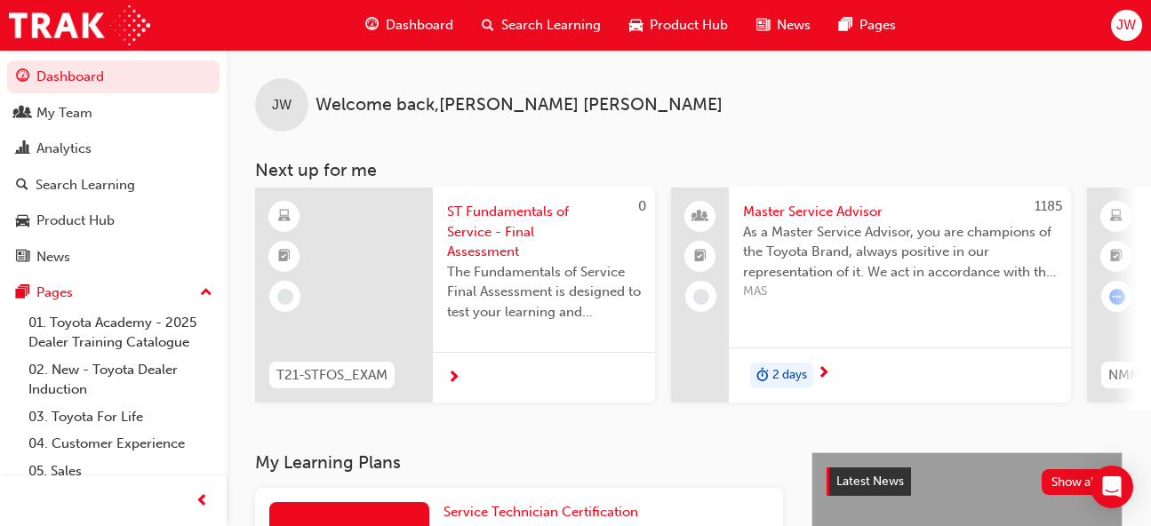
click at [1126, 19] on span "JW" at bounding box center [1127, 25] width 20 height 20
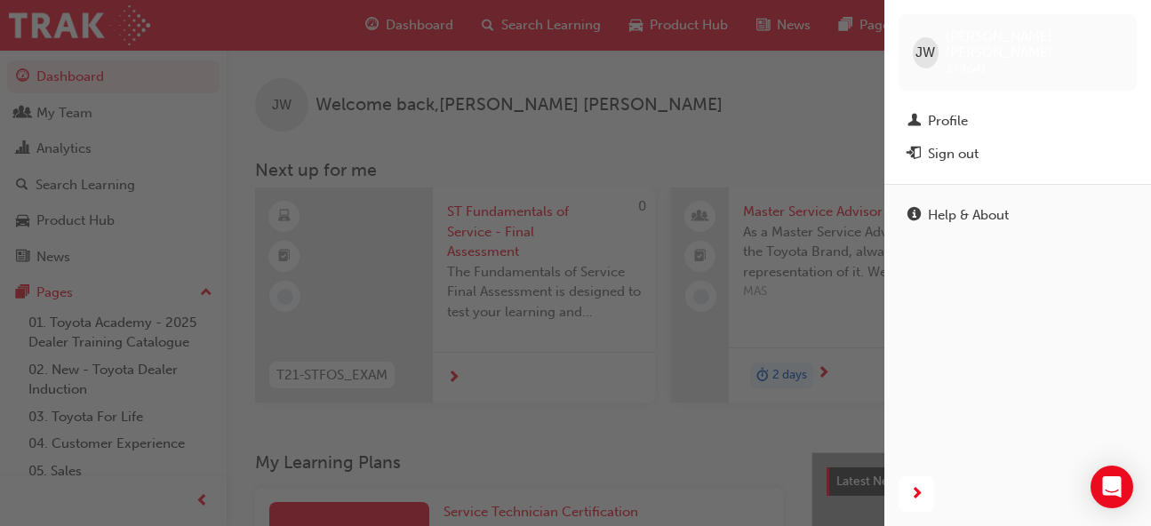
click at [942, 144] on div "Sign out" at bounding box center [953, 154] width 51 height 20
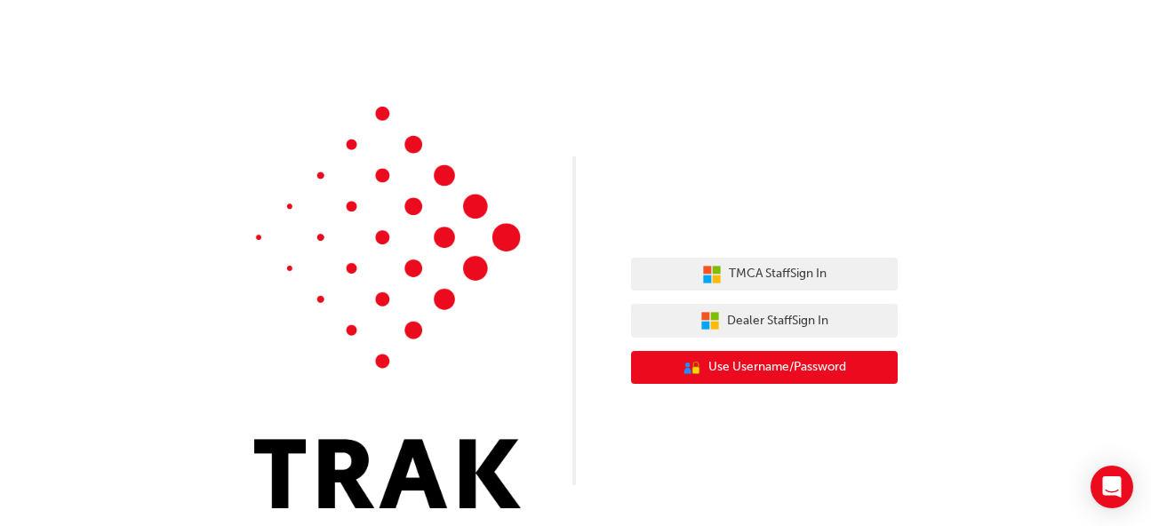
click at [795, 358] on span "Use Username/Password" at bounding box center [778, 367] width 138 height 20
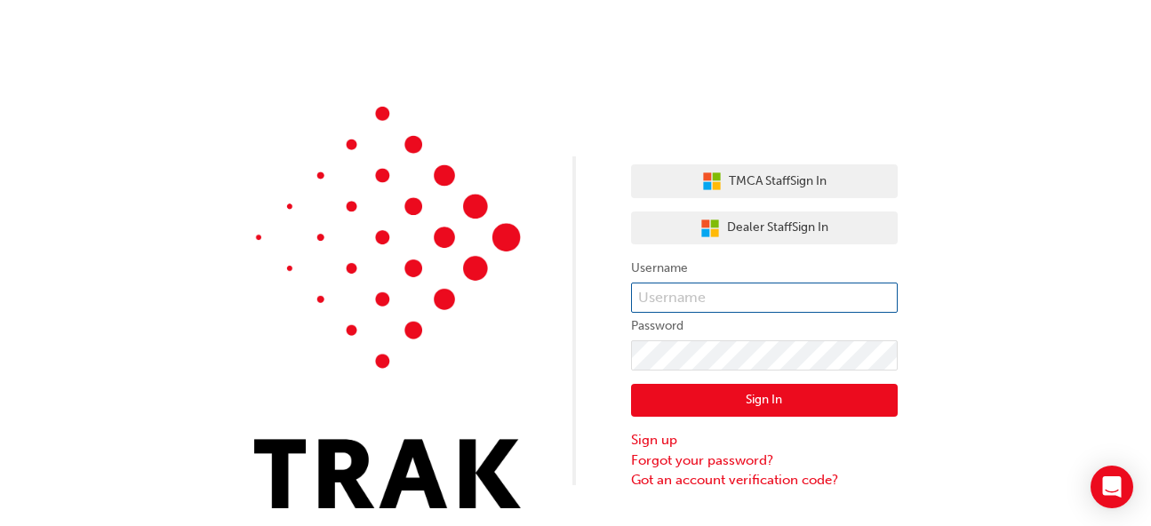
type input "[PERSON_NAME].Appahamy"
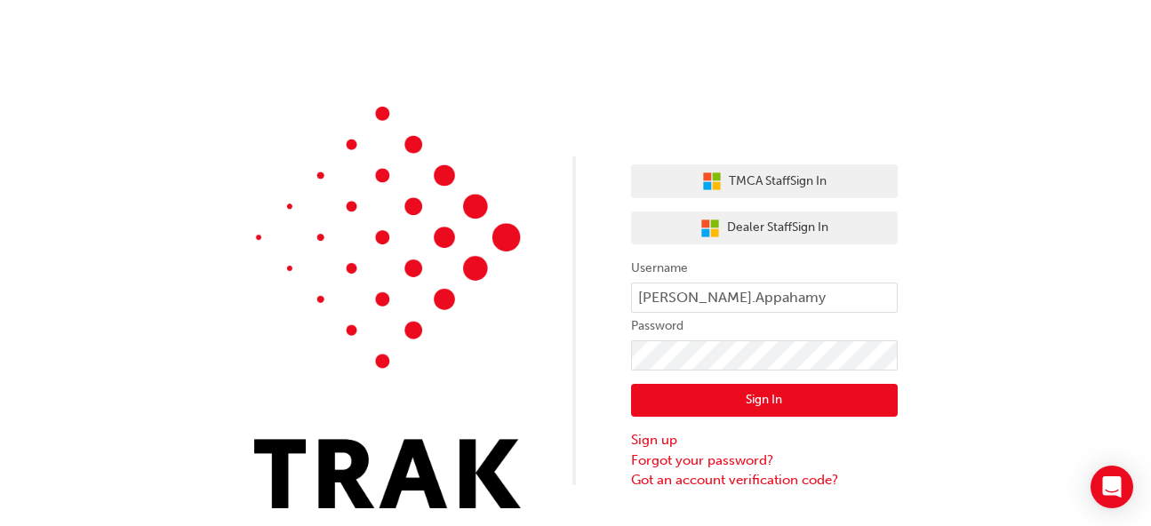
click at [771, 393] on button "Sign In" at bounding box center [764, 401] width 267 height 34
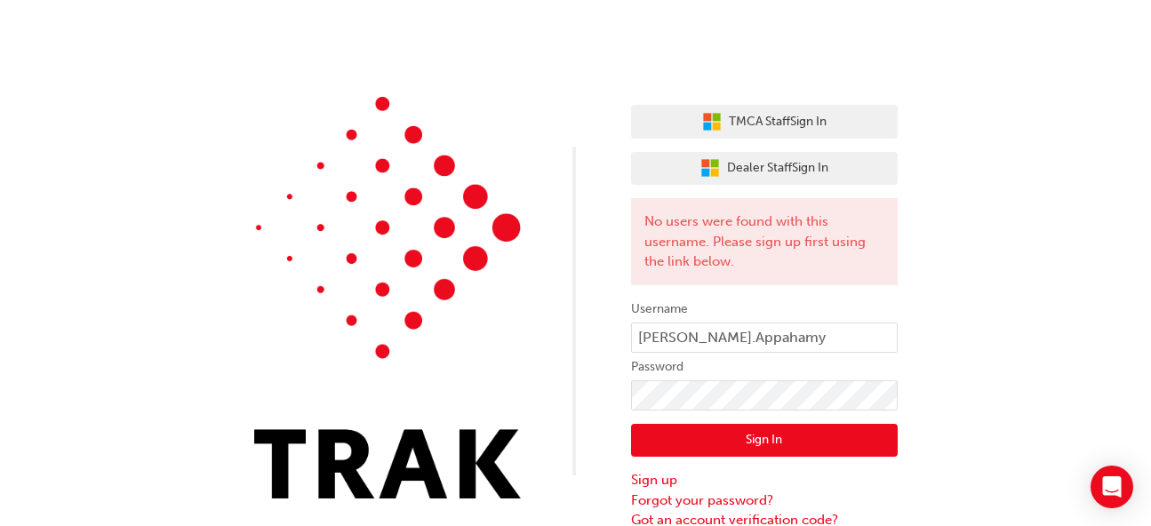
scroll to position [20, 0]
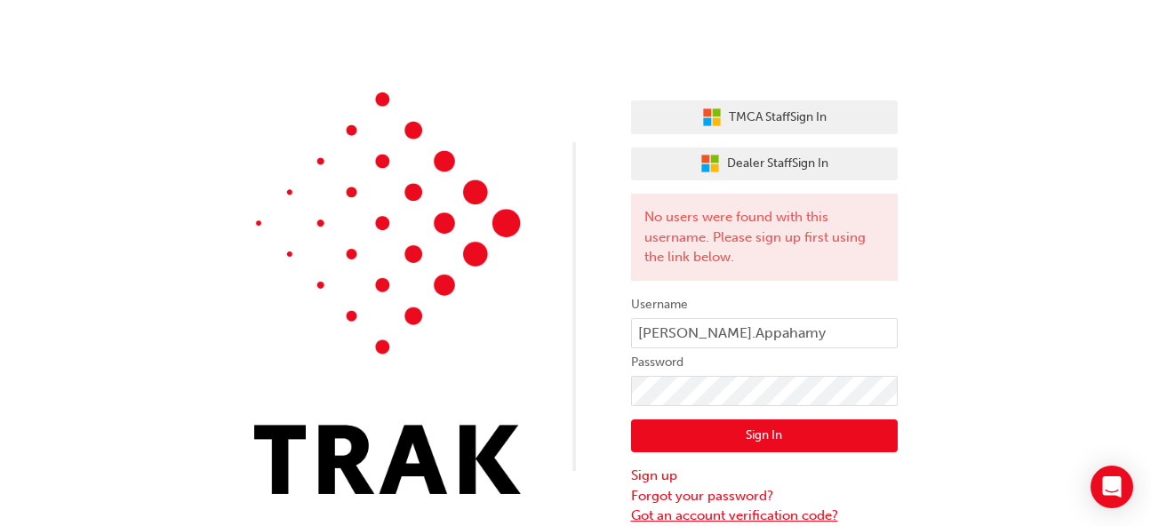
click at [747, 520] on link "Got an account verification code?" at bounding box center [764, 516] width 267 height 20
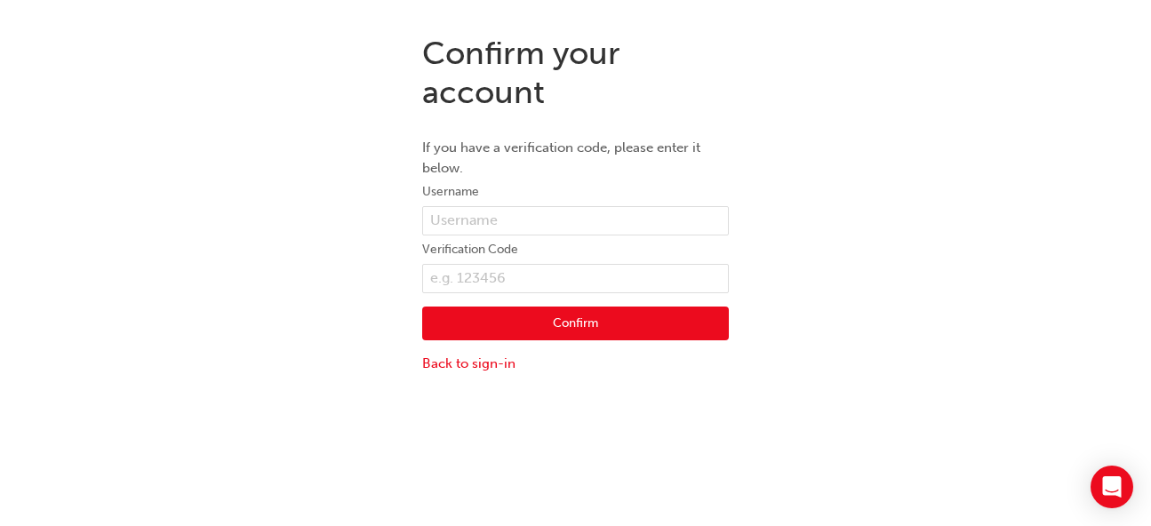
scroll to position [40, 0]
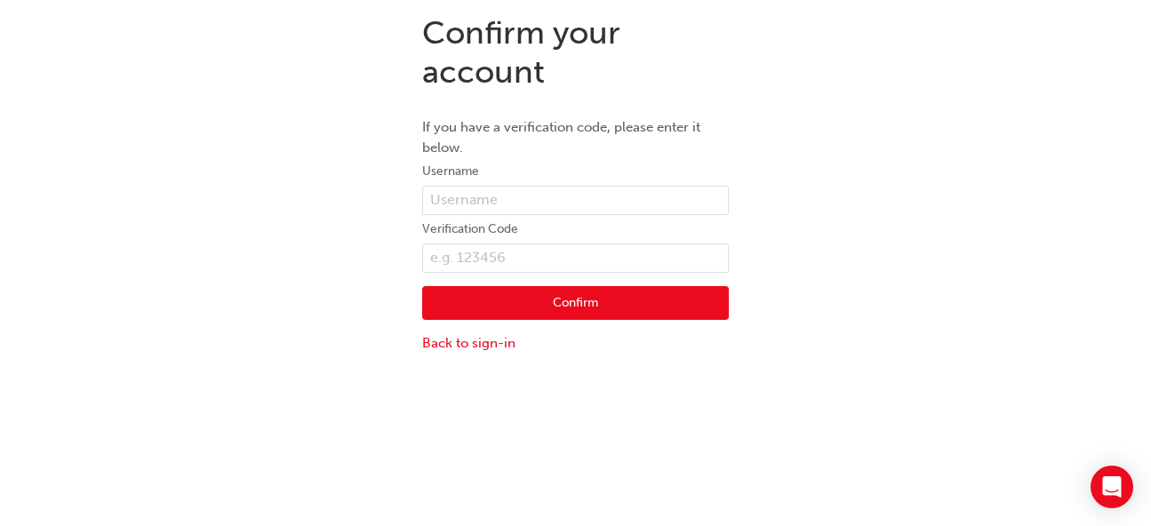
click at [747, 520] on div "Confirm your account If you have a verification code, please enter it below. Us…" at bounding box center [575, 263] width 1151 height 526
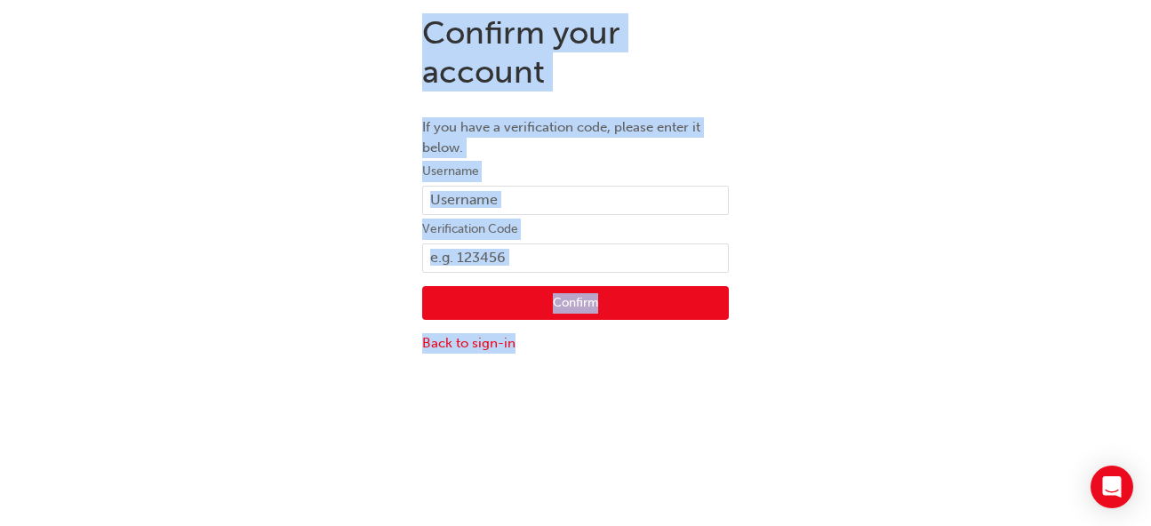
click at [747, 520] on div "Confirm your account If you have a verification code, please enter it below. Us…" at bounding box center [575, 263] width 1151 height 526
